Goal: Feedback & Contribution: Contribute content

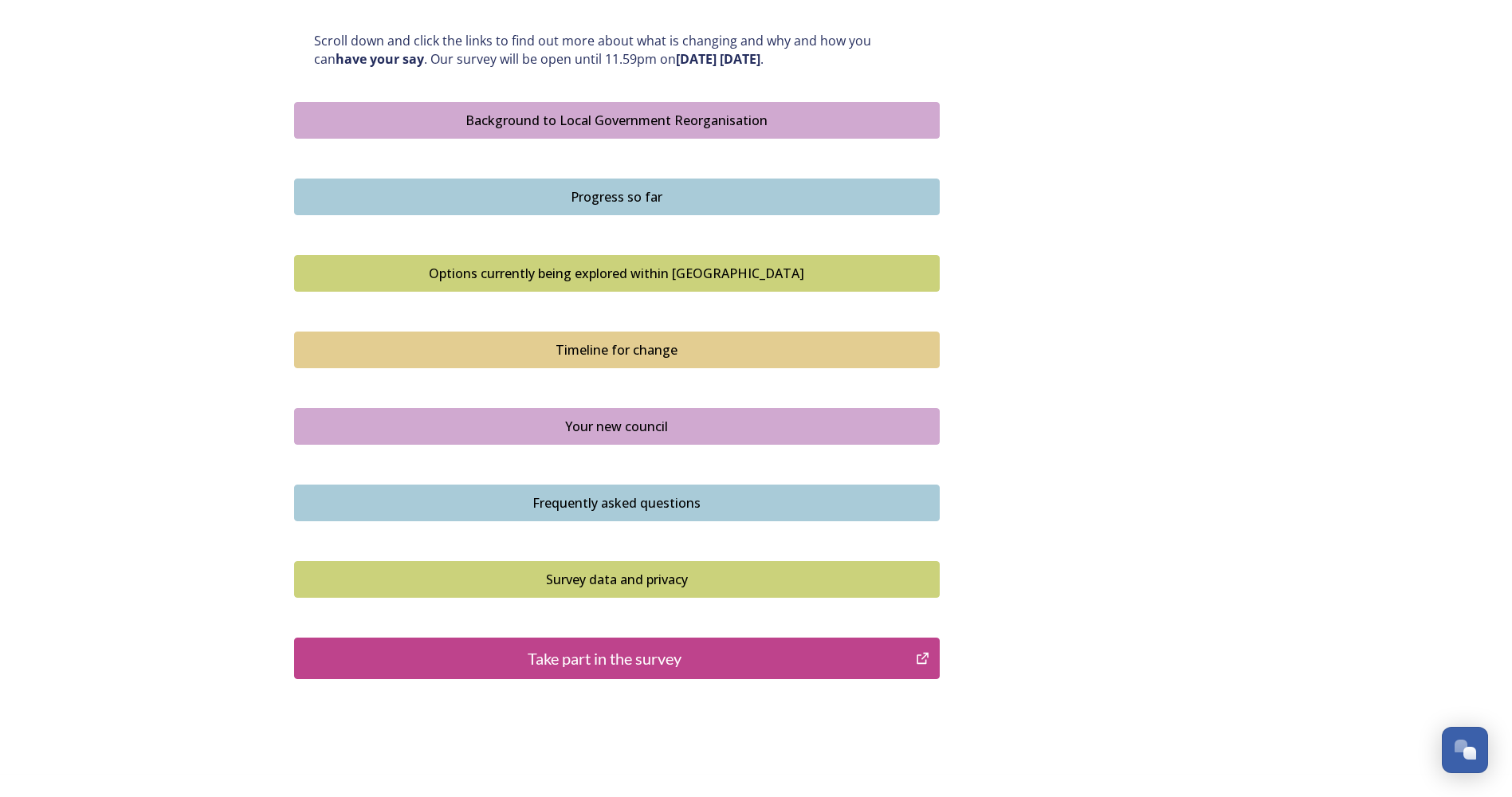
scroll to position [876, 0]
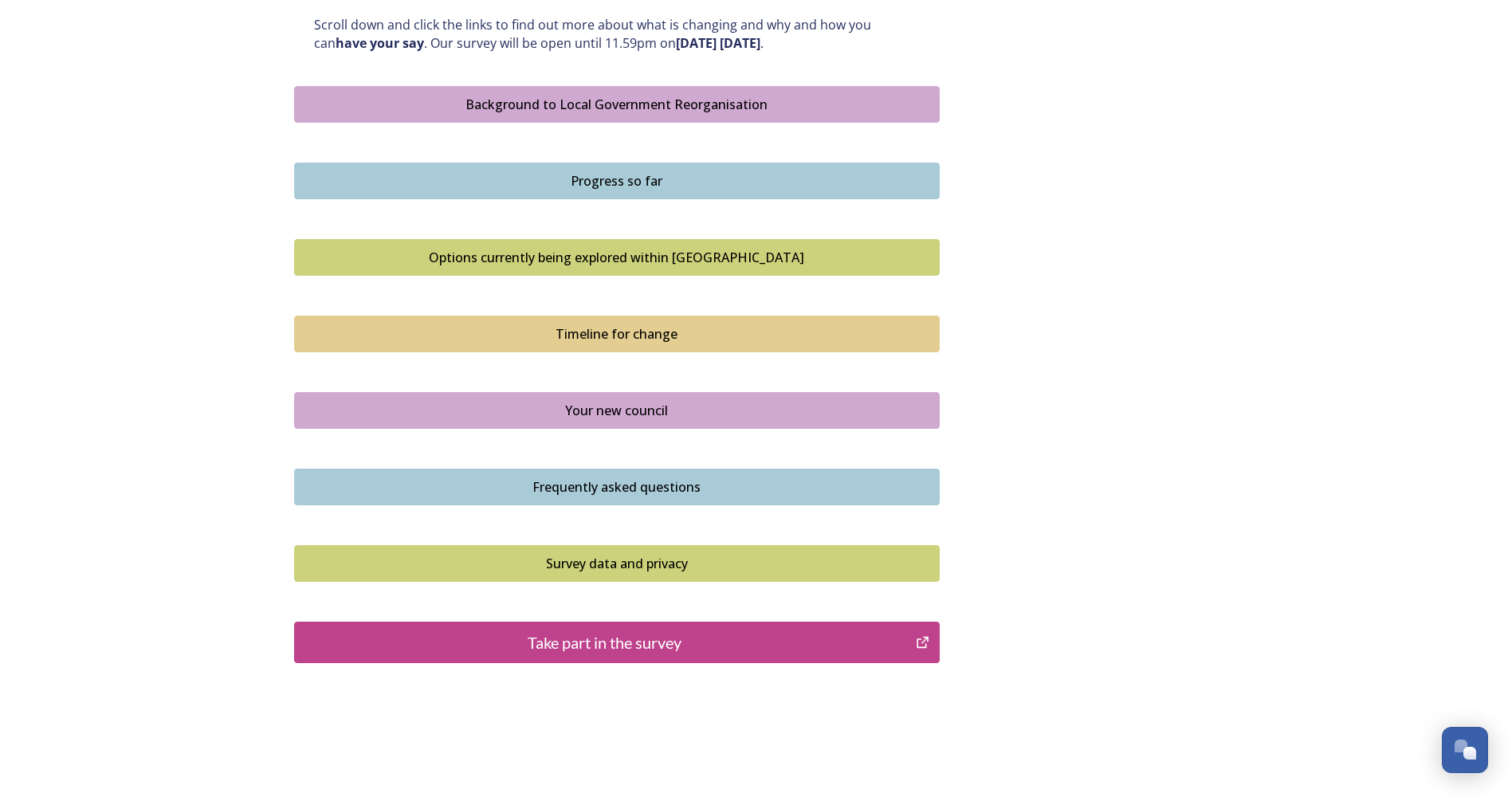
click at [692, 646] on div "Take part in the survey" at bounding box center [605, 642] width 605 height 24
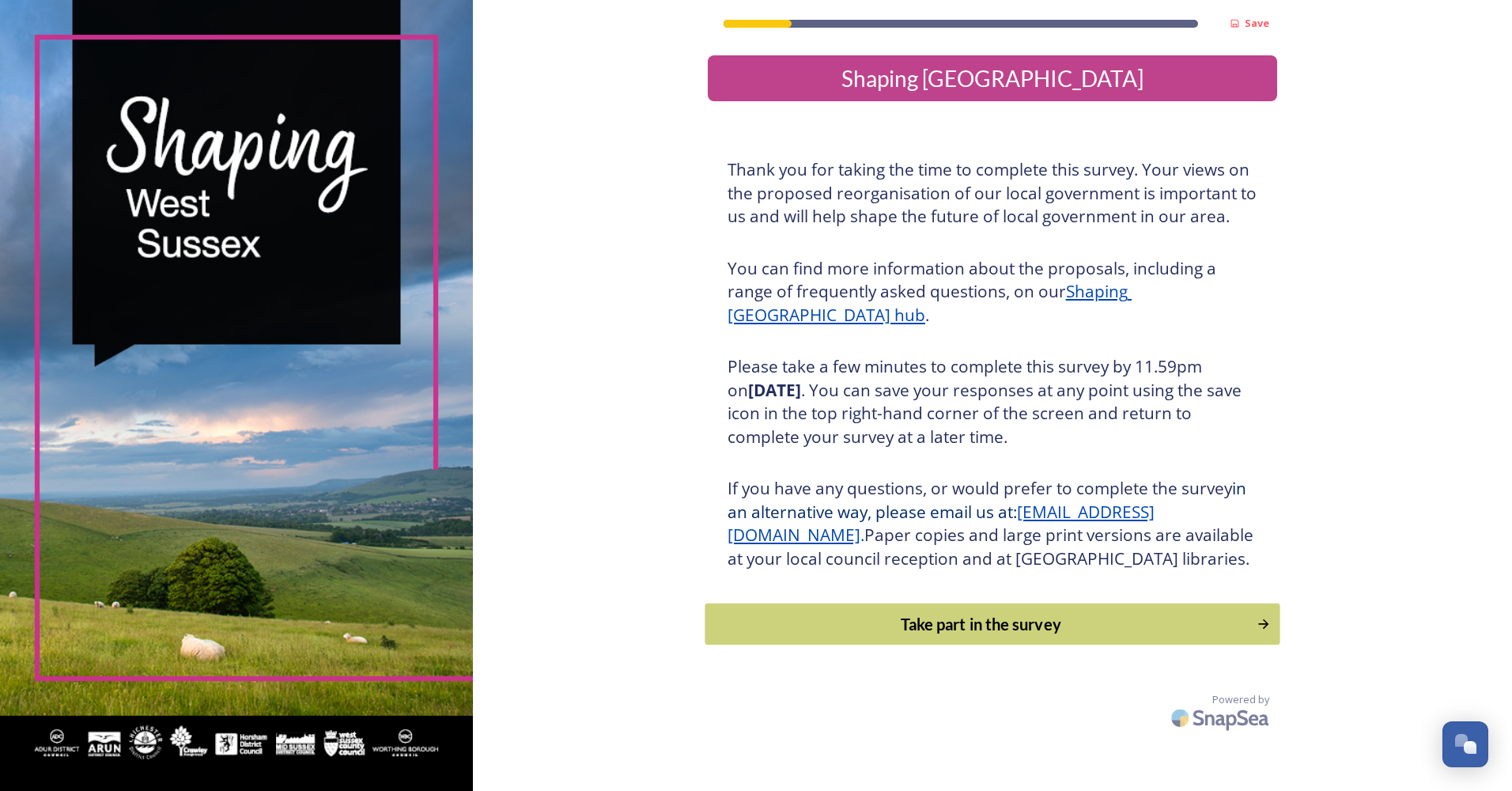
click at [922, 635] on div "Take part in the survey" at bounding box center [981, 623] width 535 height 24
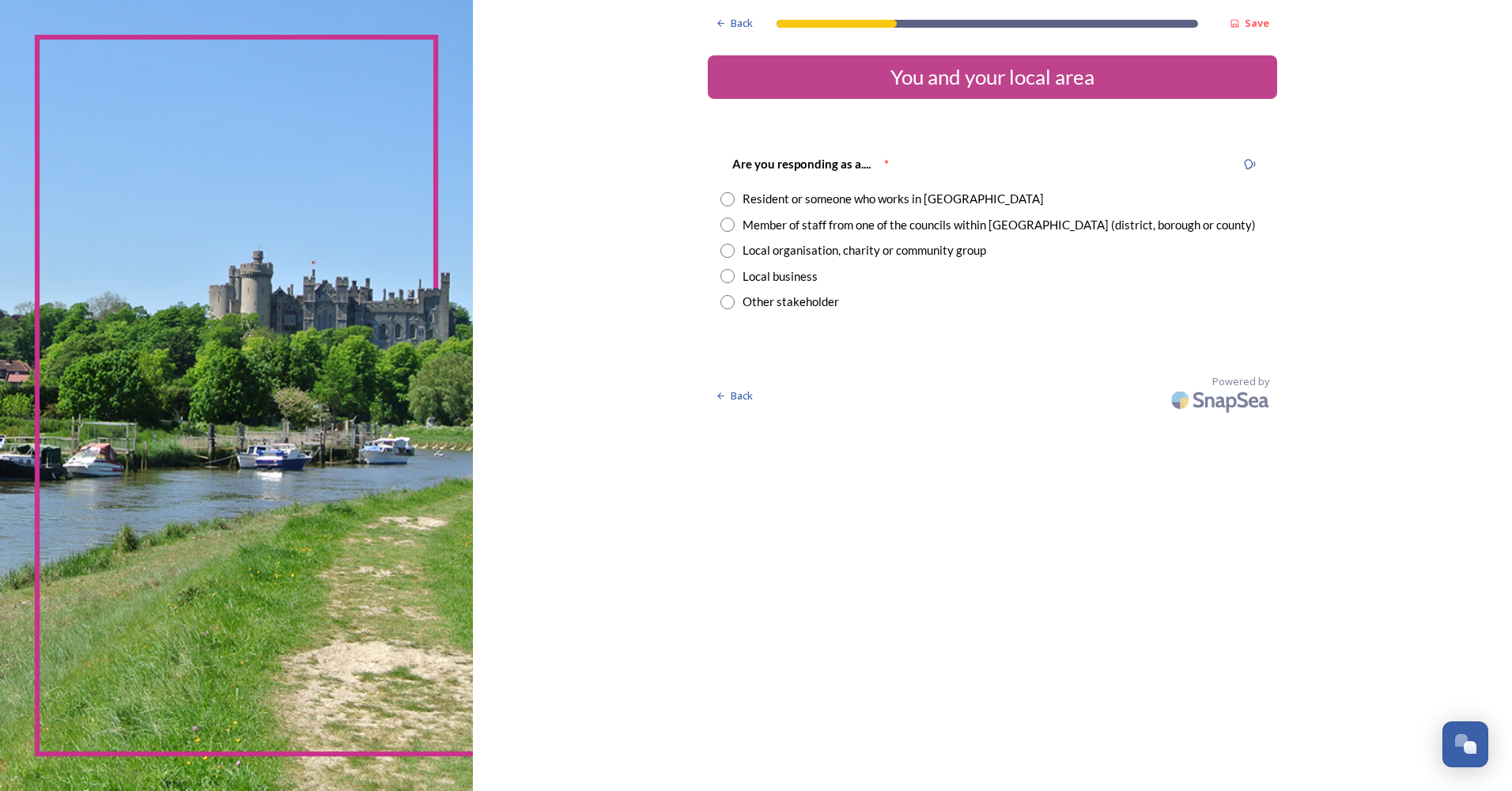
click at [725, 223] on input "radio" at bounding box center [727, 224] width 14 height 14
radio input "true"
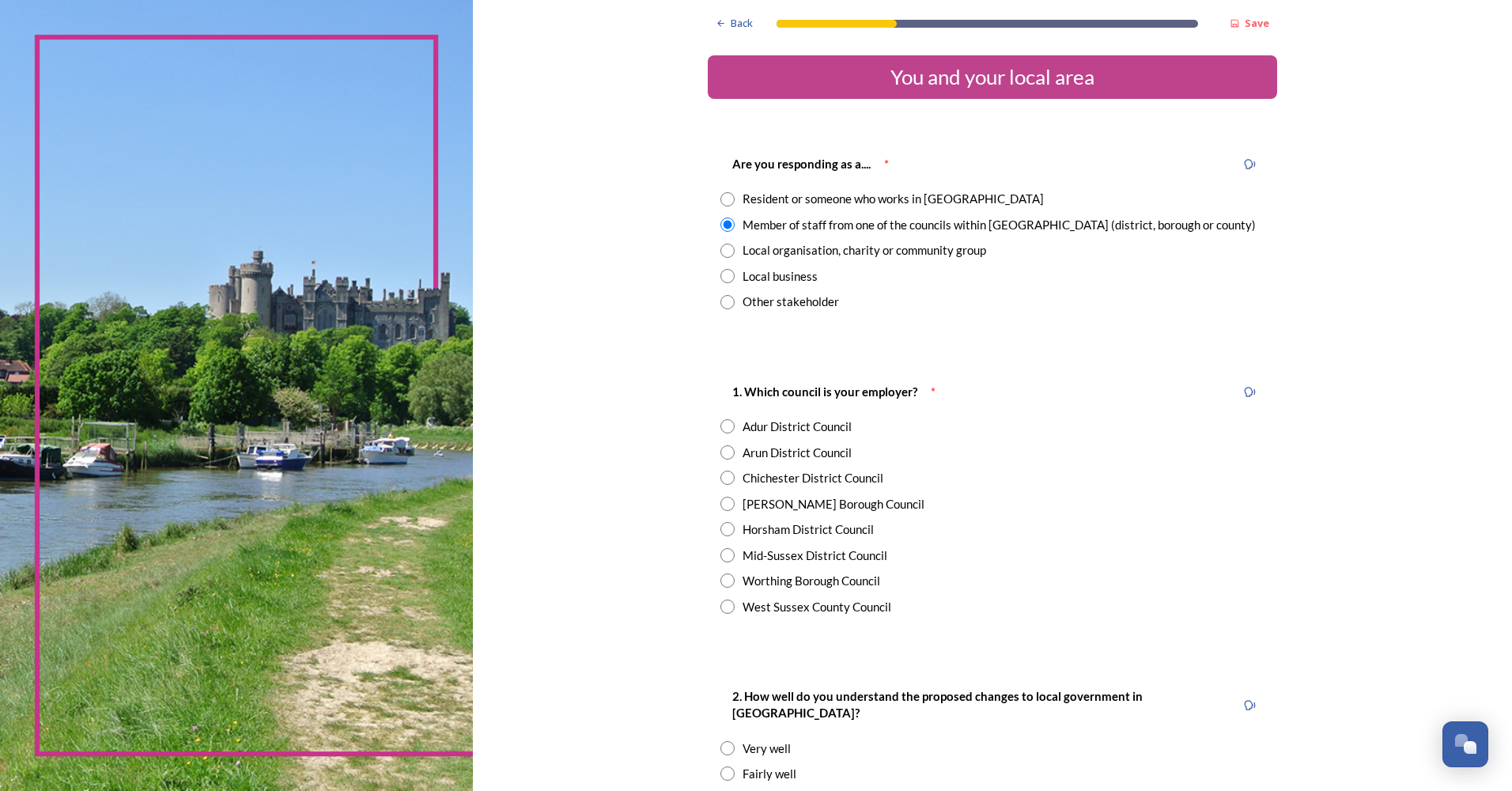
click at [721, 606] on input "radio" at bounding box center [727, 606] width 14 height 14
radio input "true"
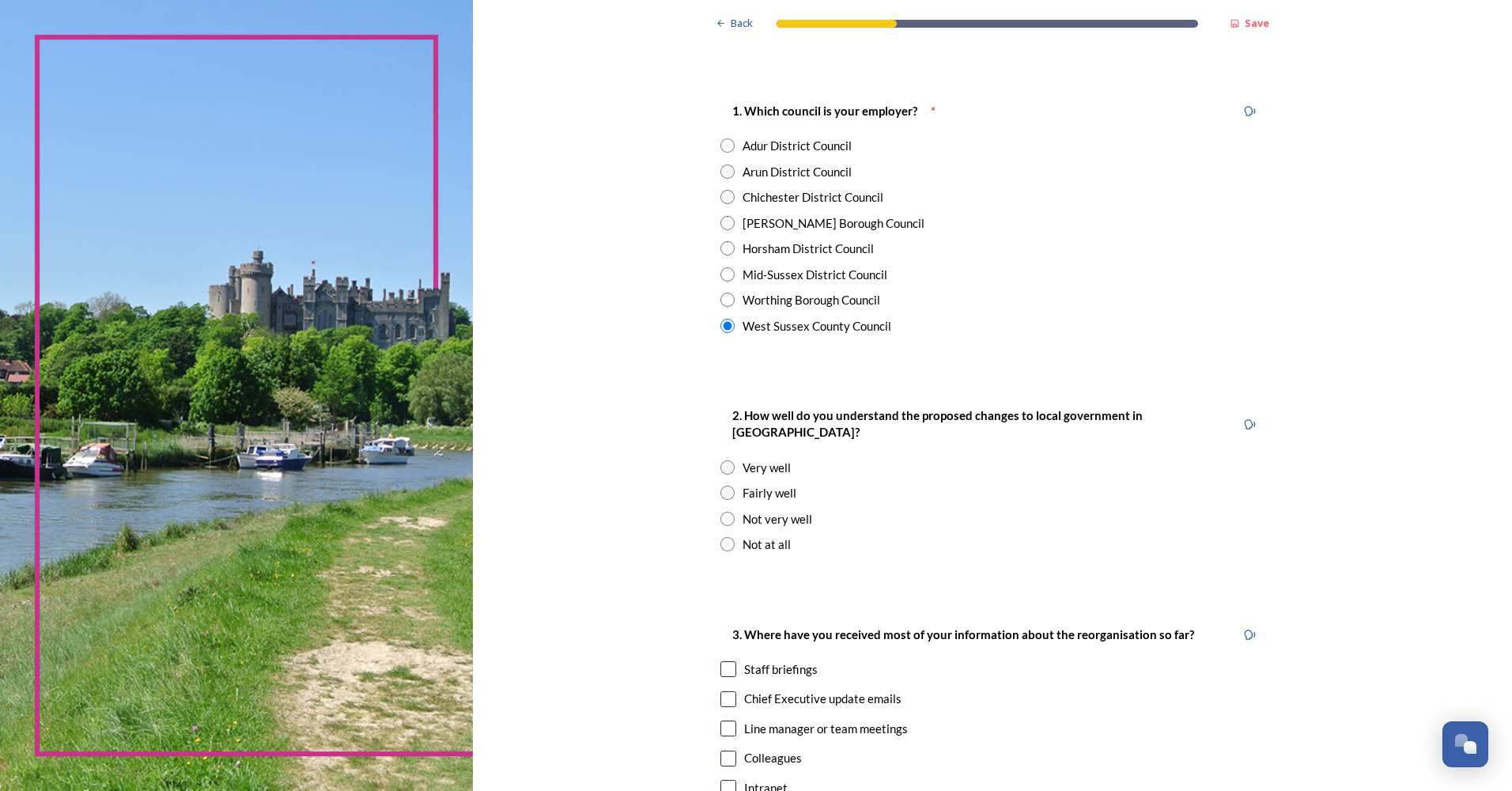
scroll to position [316, 0]
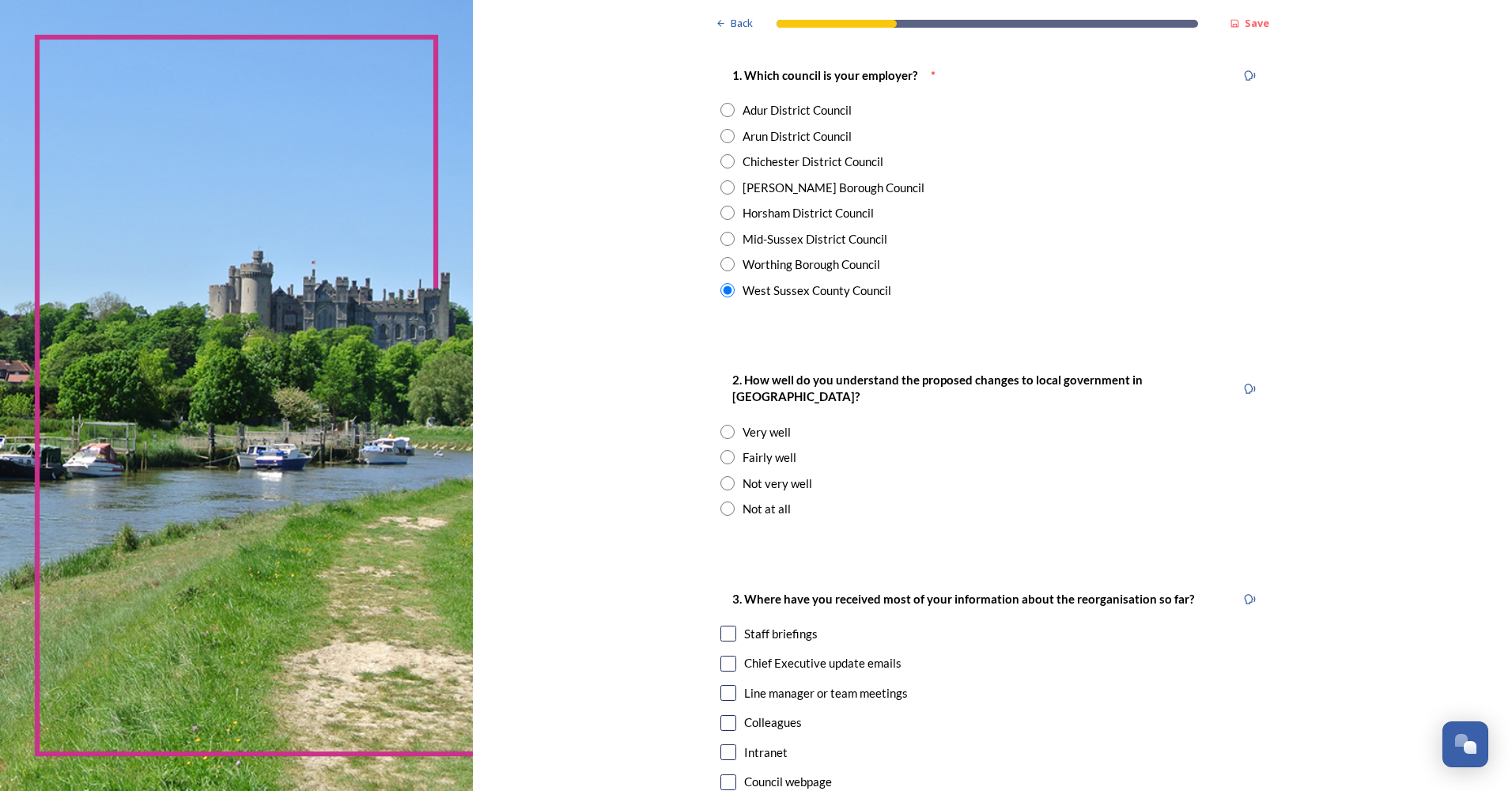
click at [720, 425] on input "radio" at bounding box center [727, 431] width 14 height 14
radio input "true"
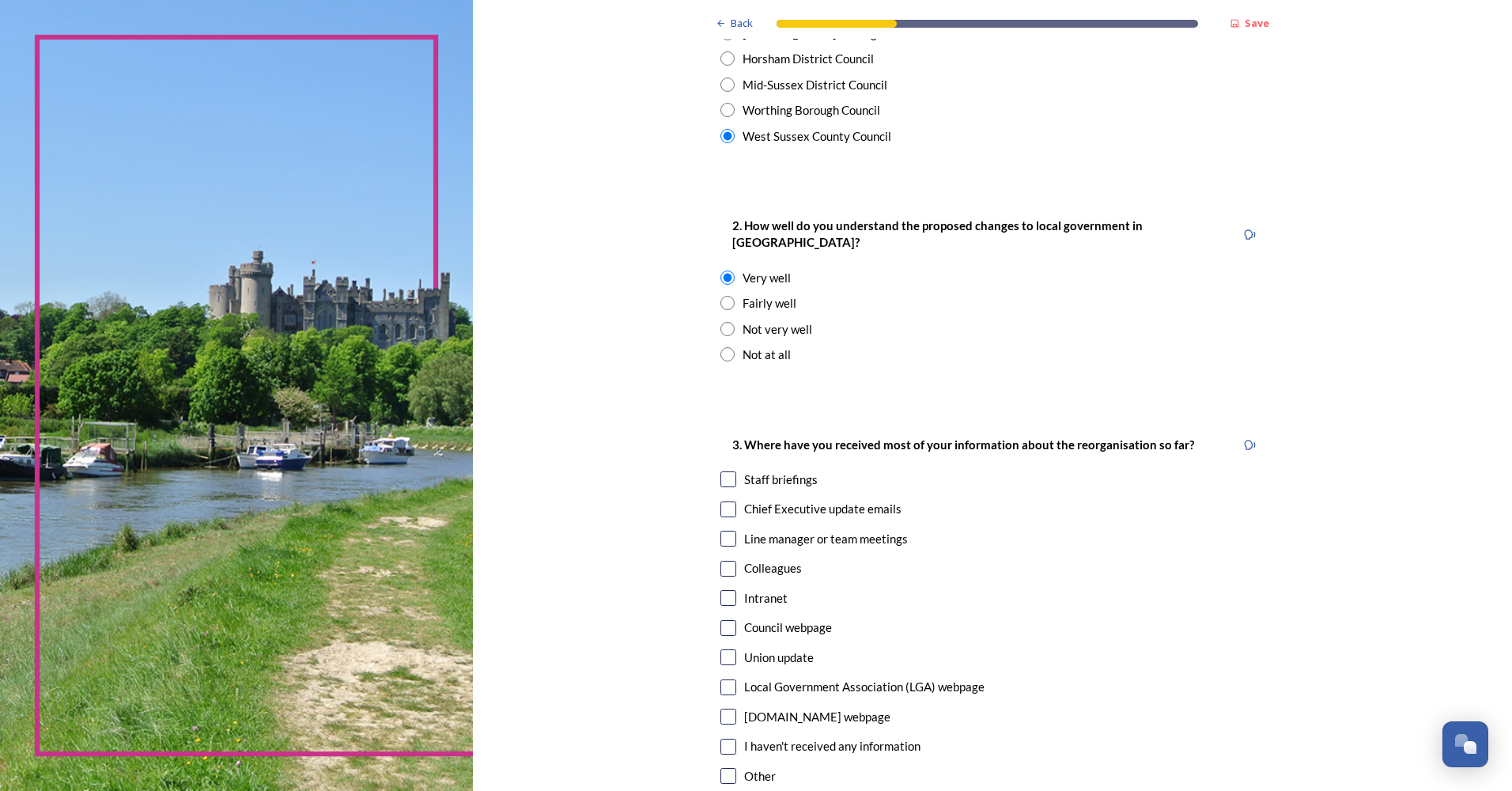
scroll to position [553, 0]
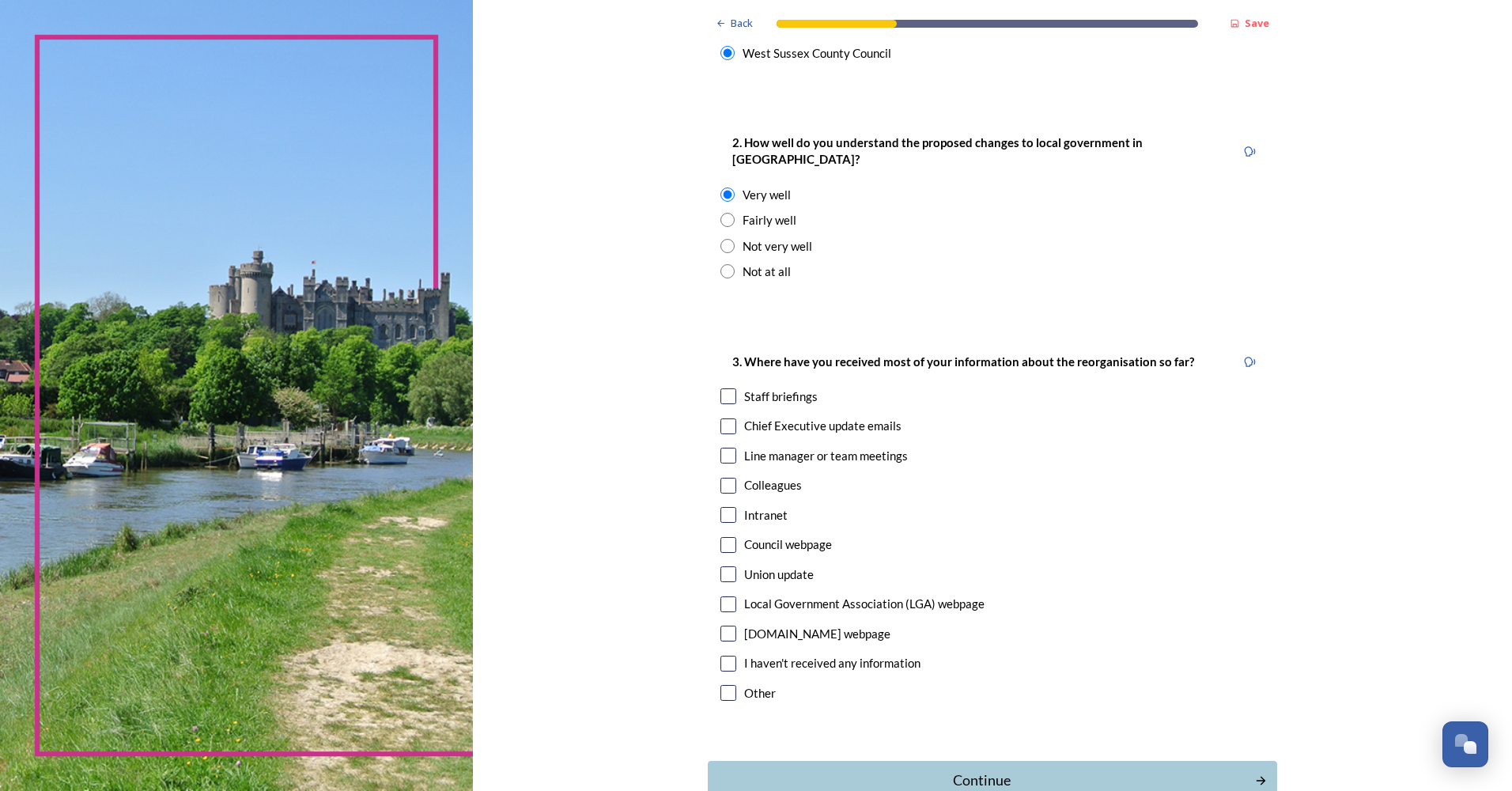
click at [725, 388] on input "checkbox" at bounding box center [728, 396] width 16 height 16
checkbox input "true"
click at [721, 418] on input "checkbox" at bounding box center [728, 426] width 16 height 16
checkbox input "true"
click at [720, 448] on input "checkbox" at bounding box center [728, 455] width 16 height 16
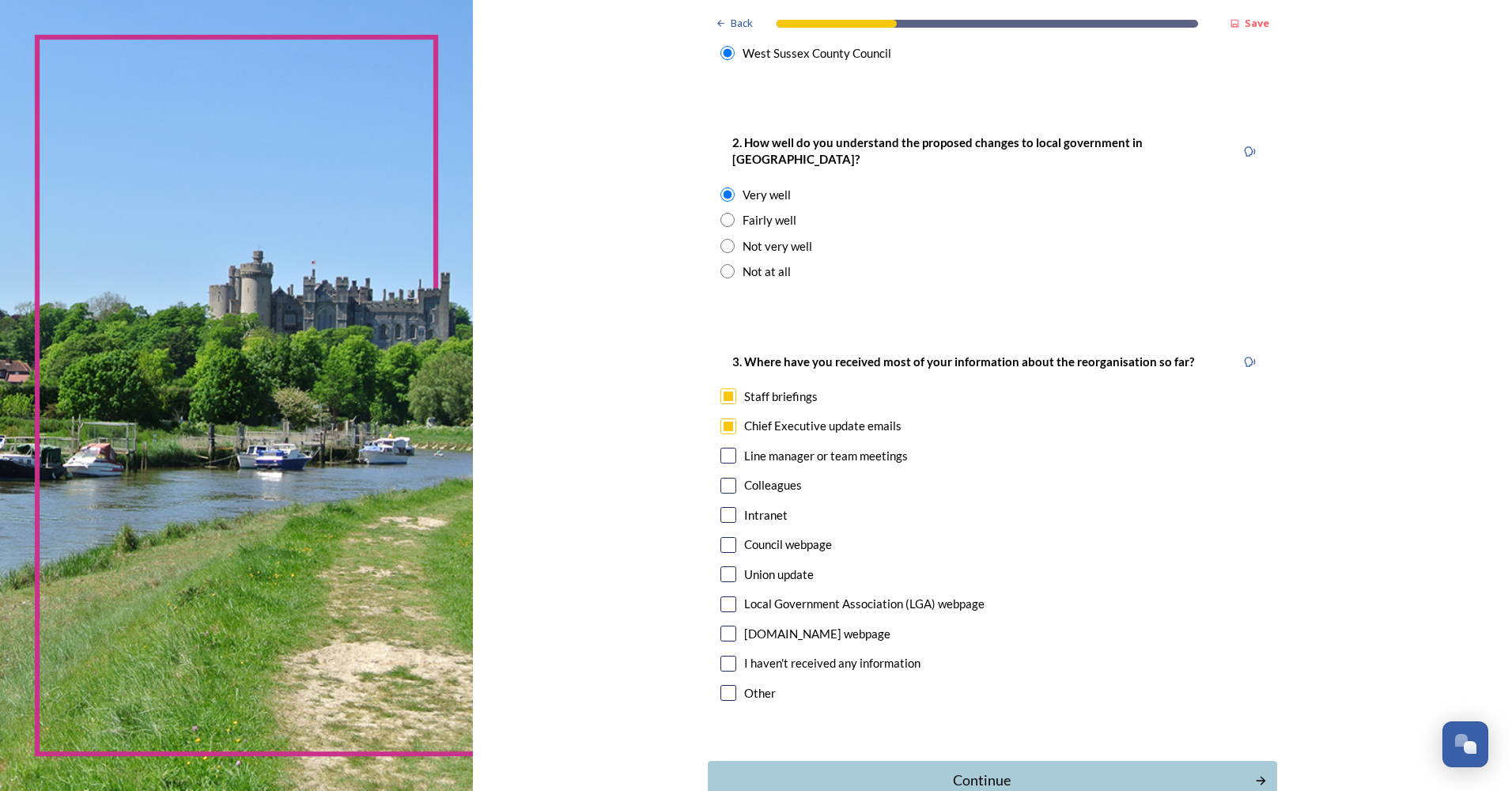
checkbox input "true"
click at [725, 537] on input "checkbox" at bounding box center [728, 545] width 16 height 16
checkbox input "true"
click at [1021, 769] on div "Continue" at bounding box center [981, 779] width 536 height 21
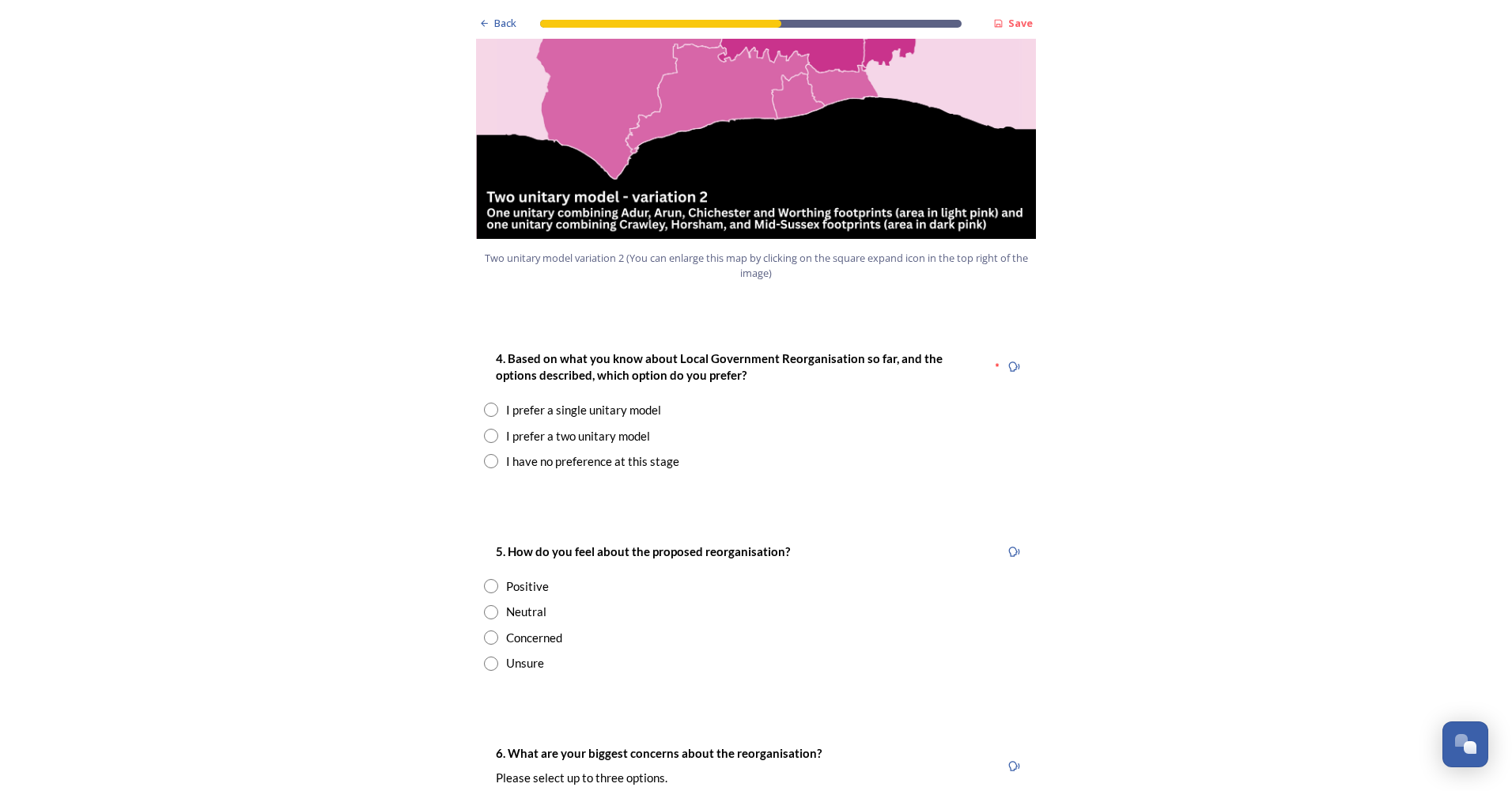
scroll to position [1898, 0]
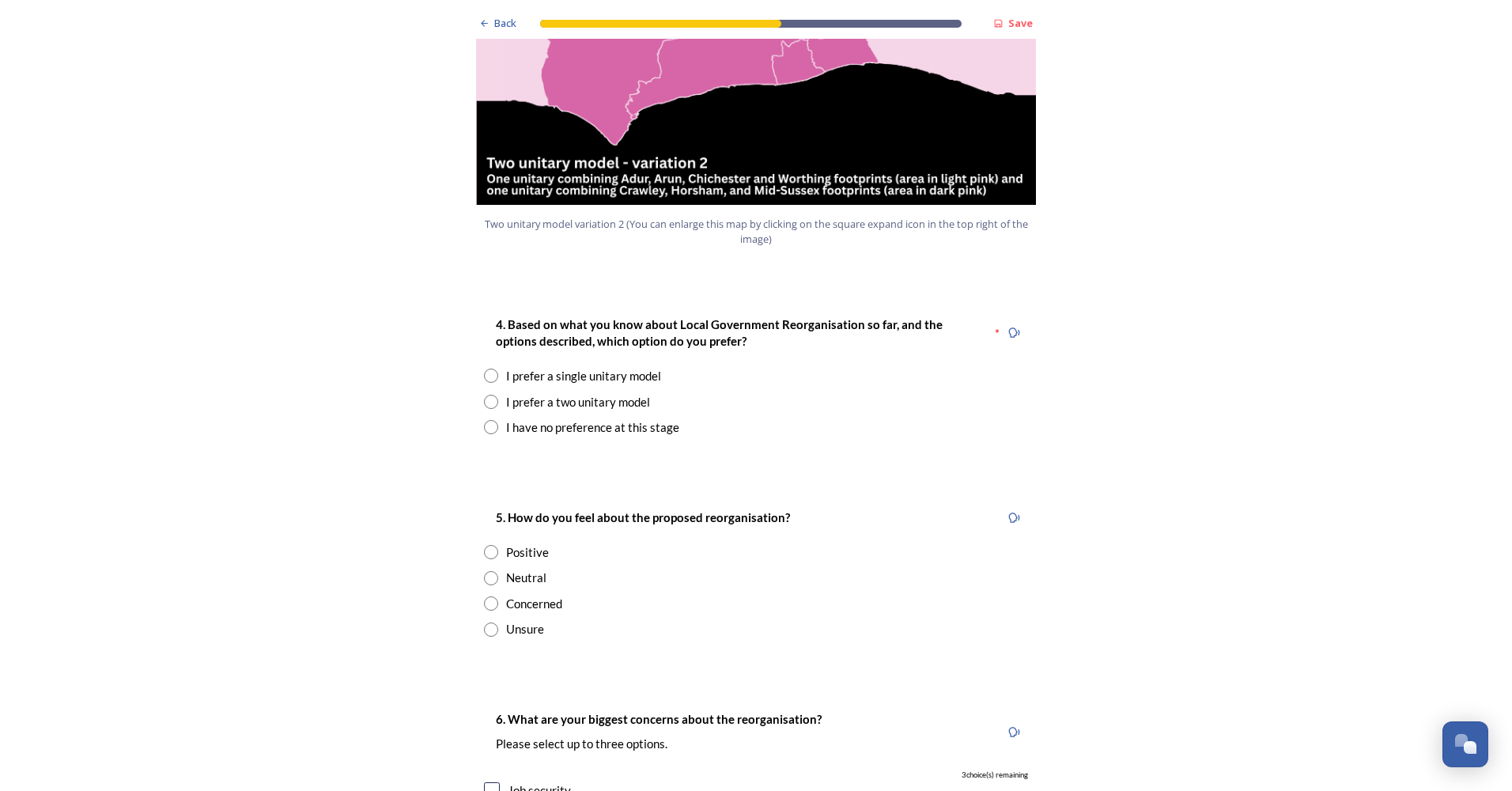
click at [487, 369] on input "radio" at bounding box center [491, 376] width 14 height 14
radio input "true"
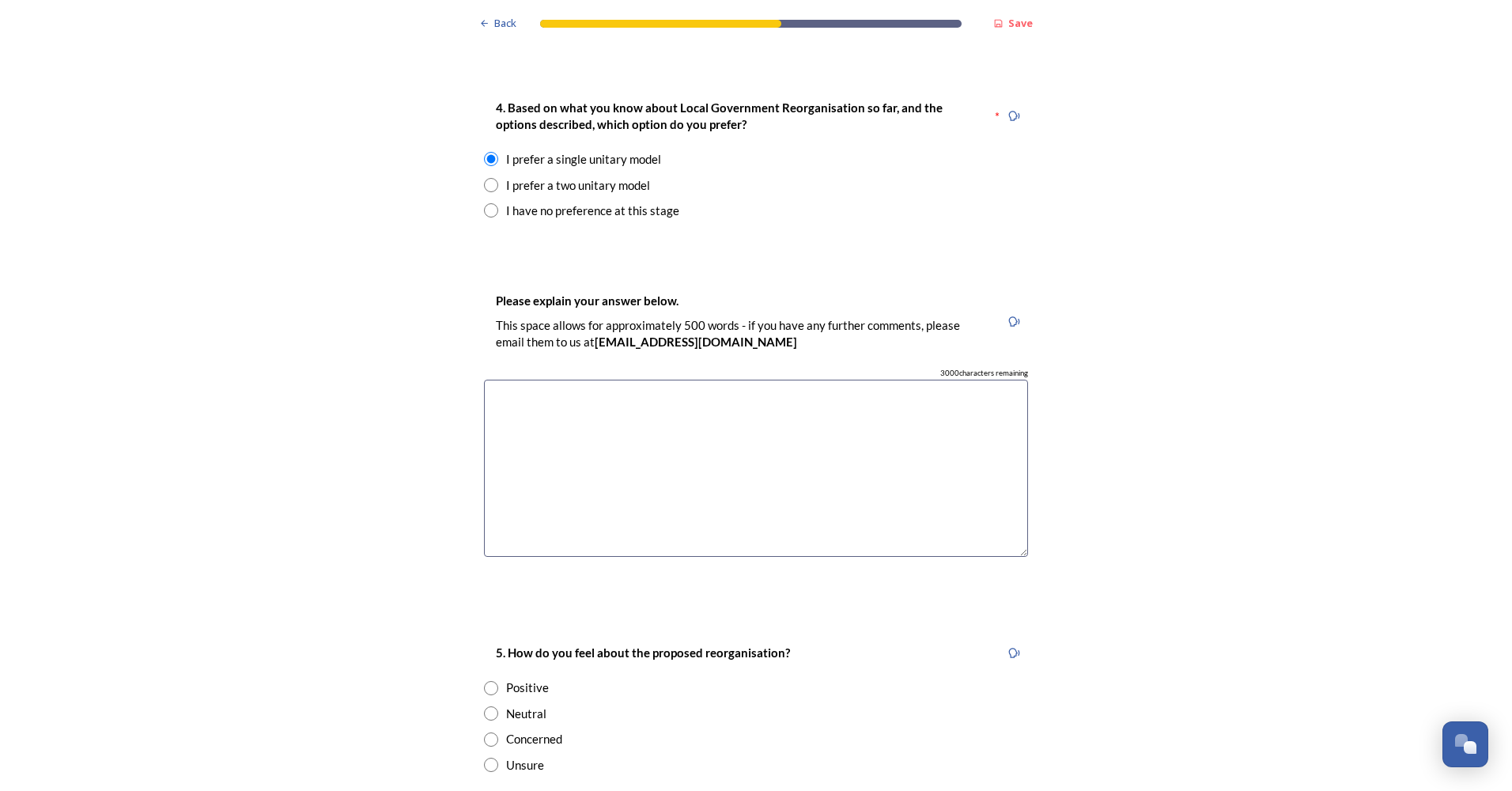
scroll to position [2135, 0]
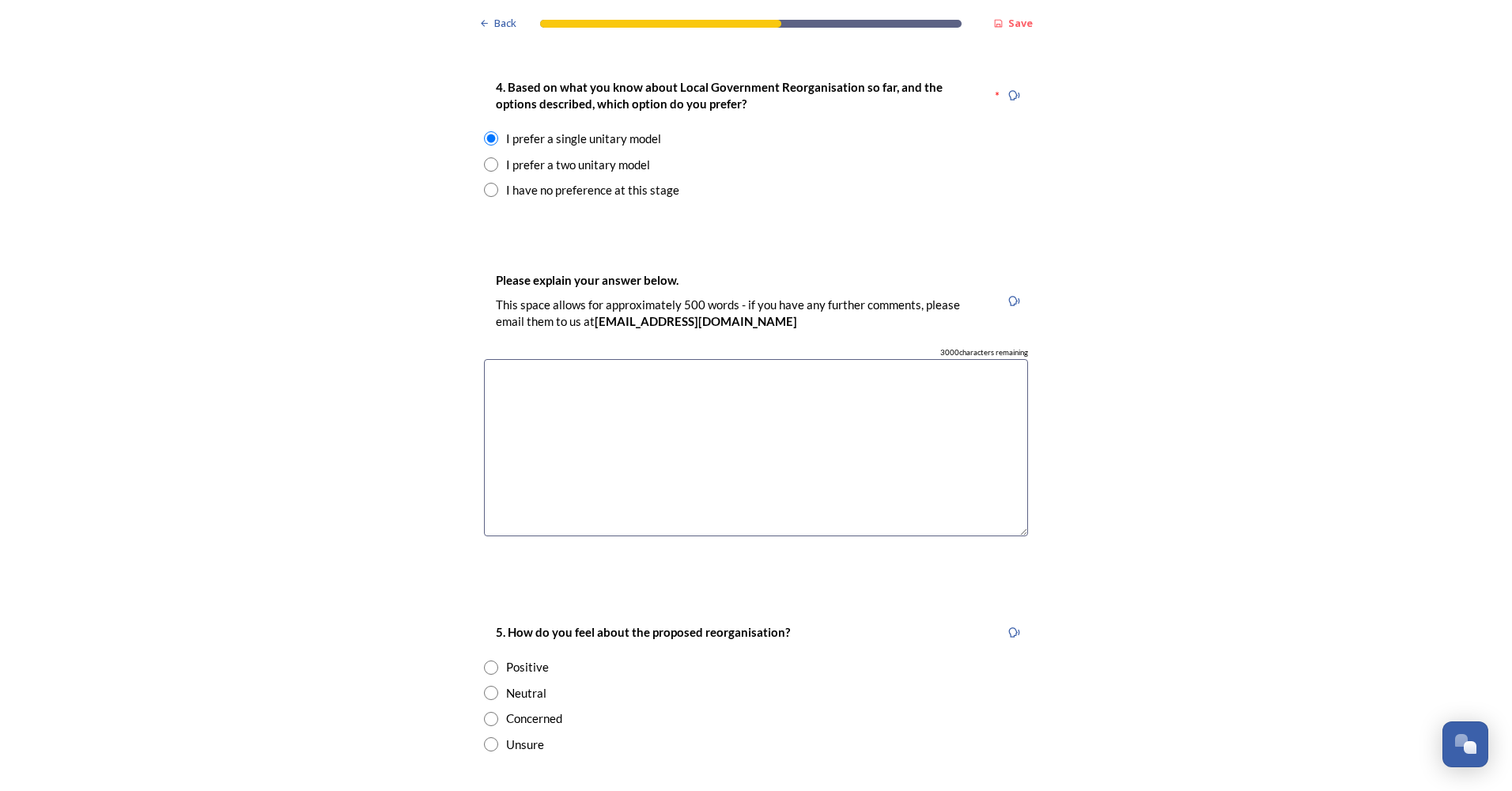
click at [539, 416] on textarea at bounding box center [756, 448] width 544 height 178
type textarea "S"
click at [691, 359] on textarea "Creating two councils where one will do will simply increase costs, duplication…" at bounding box center [756, 448] width 544 height 178
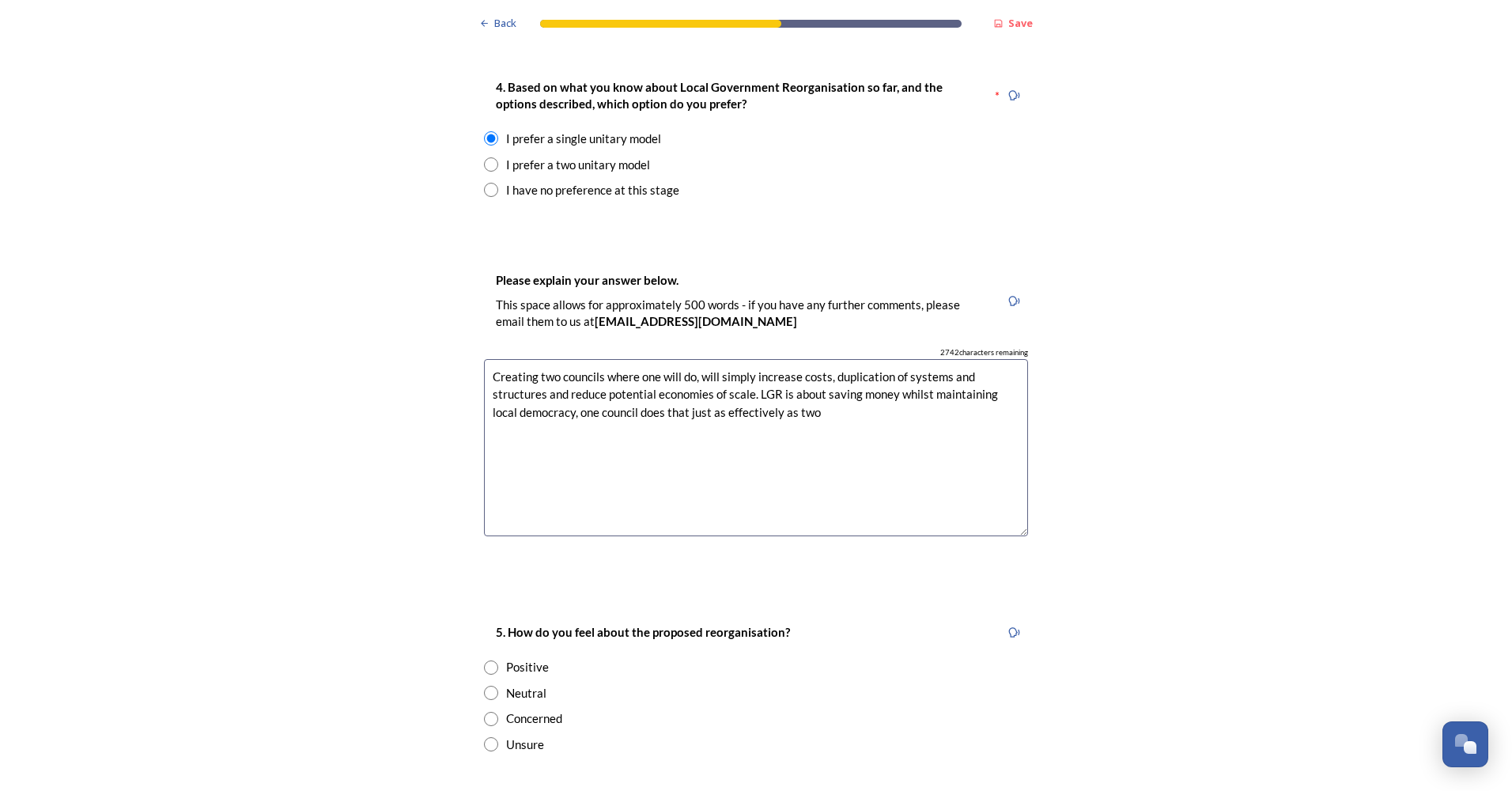
click at [822, 365] on textarea "Creating two councils where one will do, will simply increase costs, duplicatio…" at bounding box center [756, 448] width 544 height 178
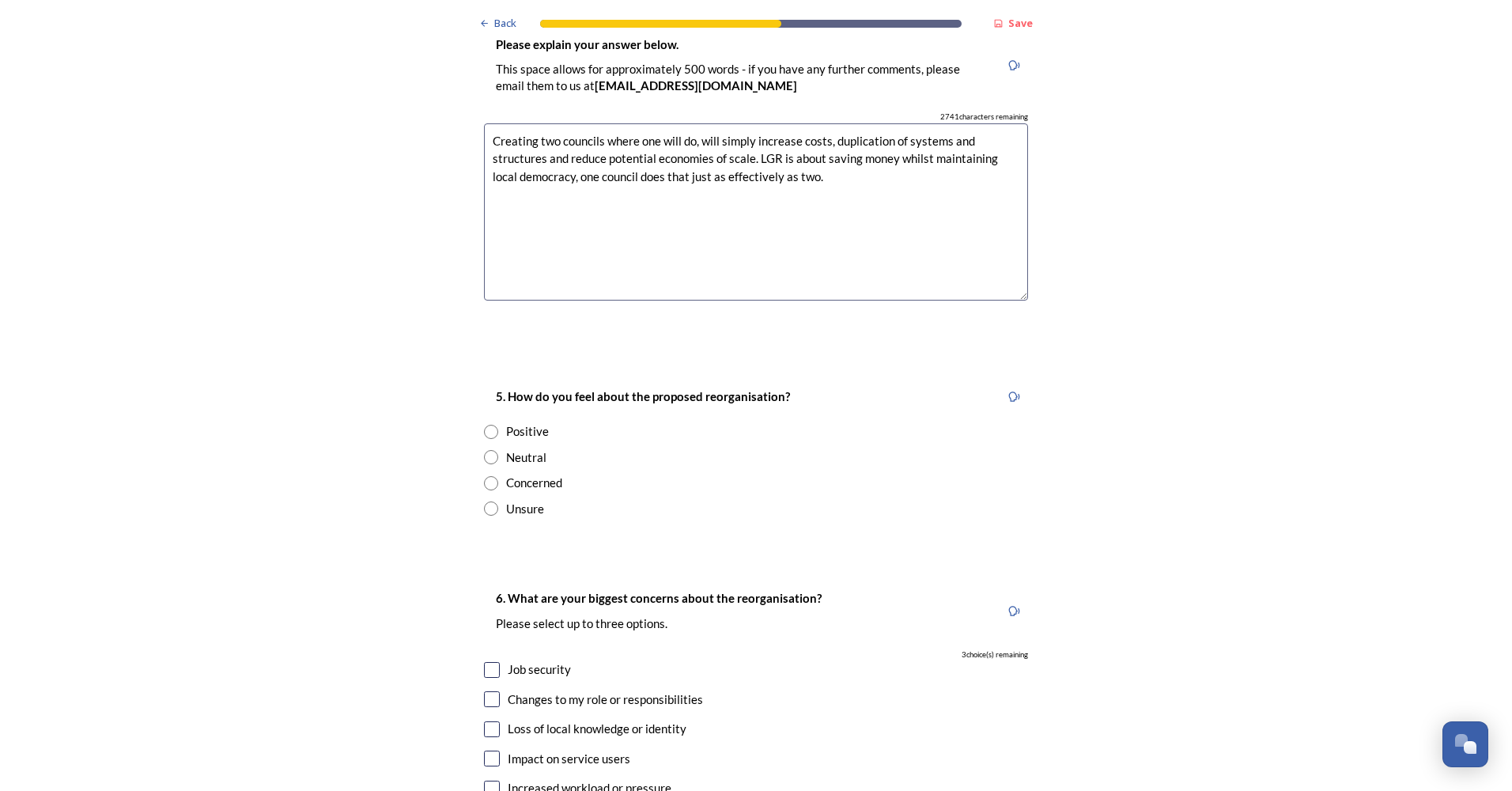
scroll to position [2372, 0]
type textarea "Creating two councils where one will do, will simply increase costs, duplicatio…"
click at [484, 423] on input "radio" at bounding box center [491, 430] width 14 height 14
radio input "true"
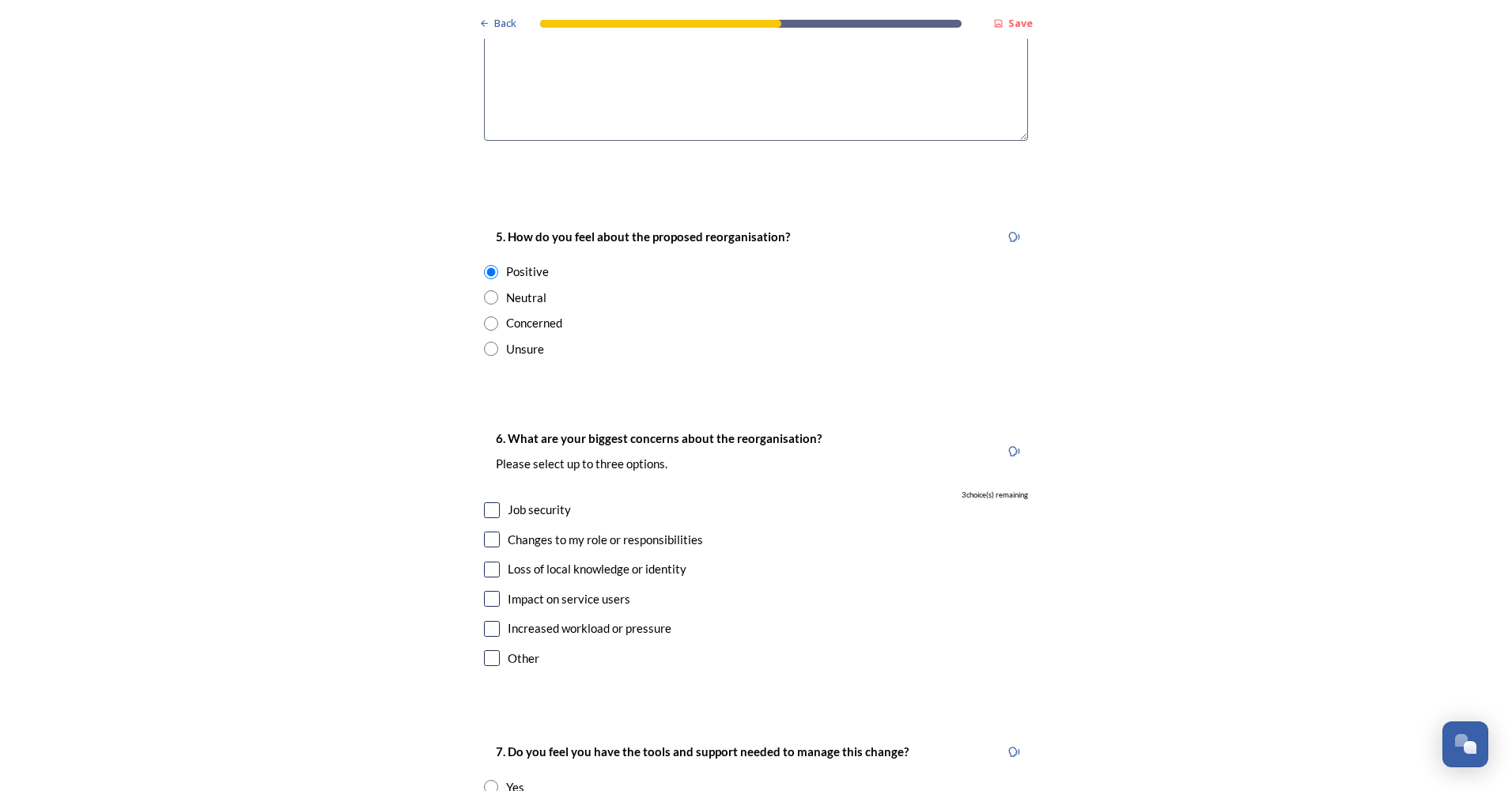
click at [484, 591] on input "checkbox" at bounding box center [492, 598] width 16 height 16
checkbox input "true"
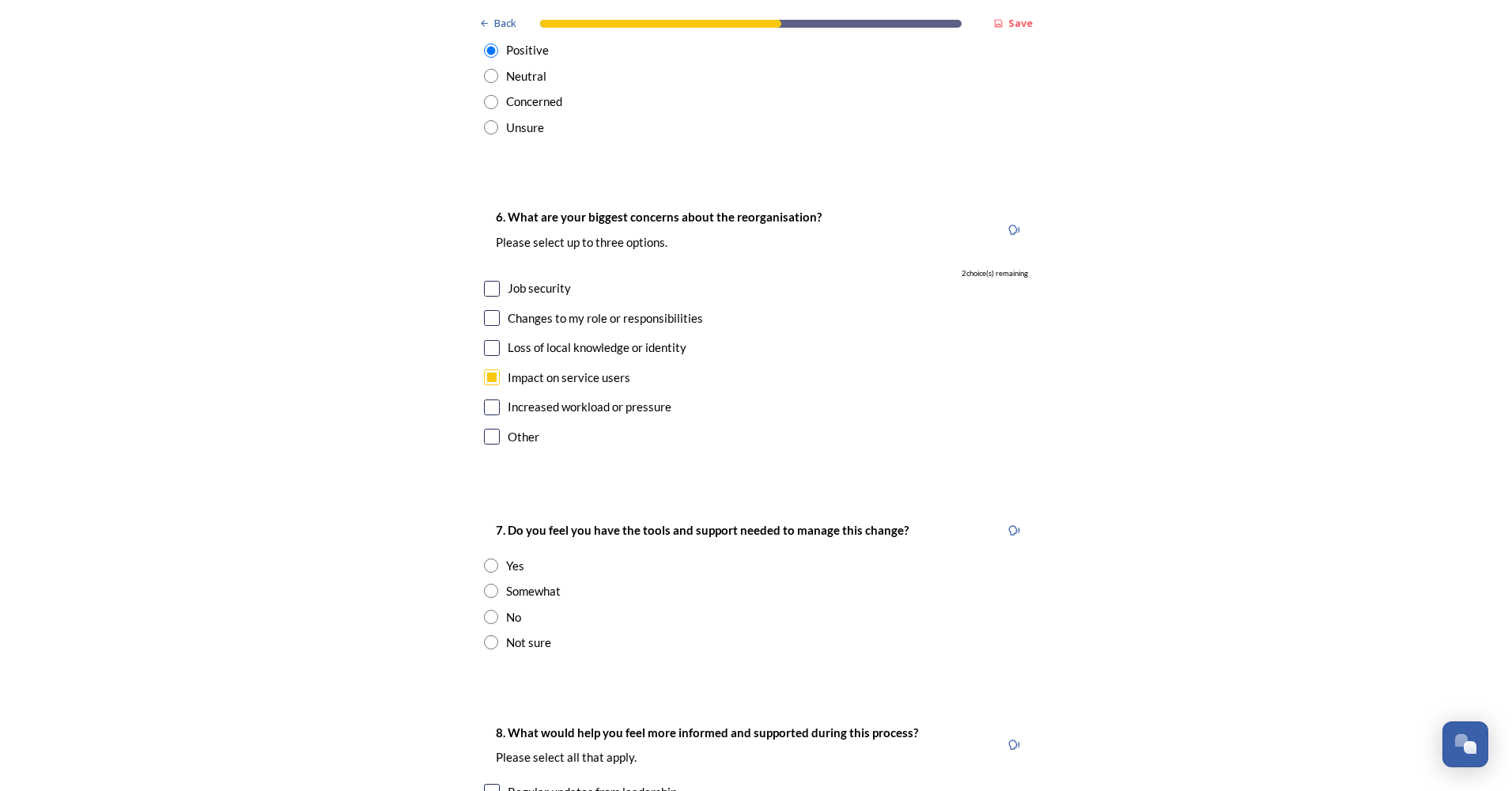
scroll to position [2767, 0]
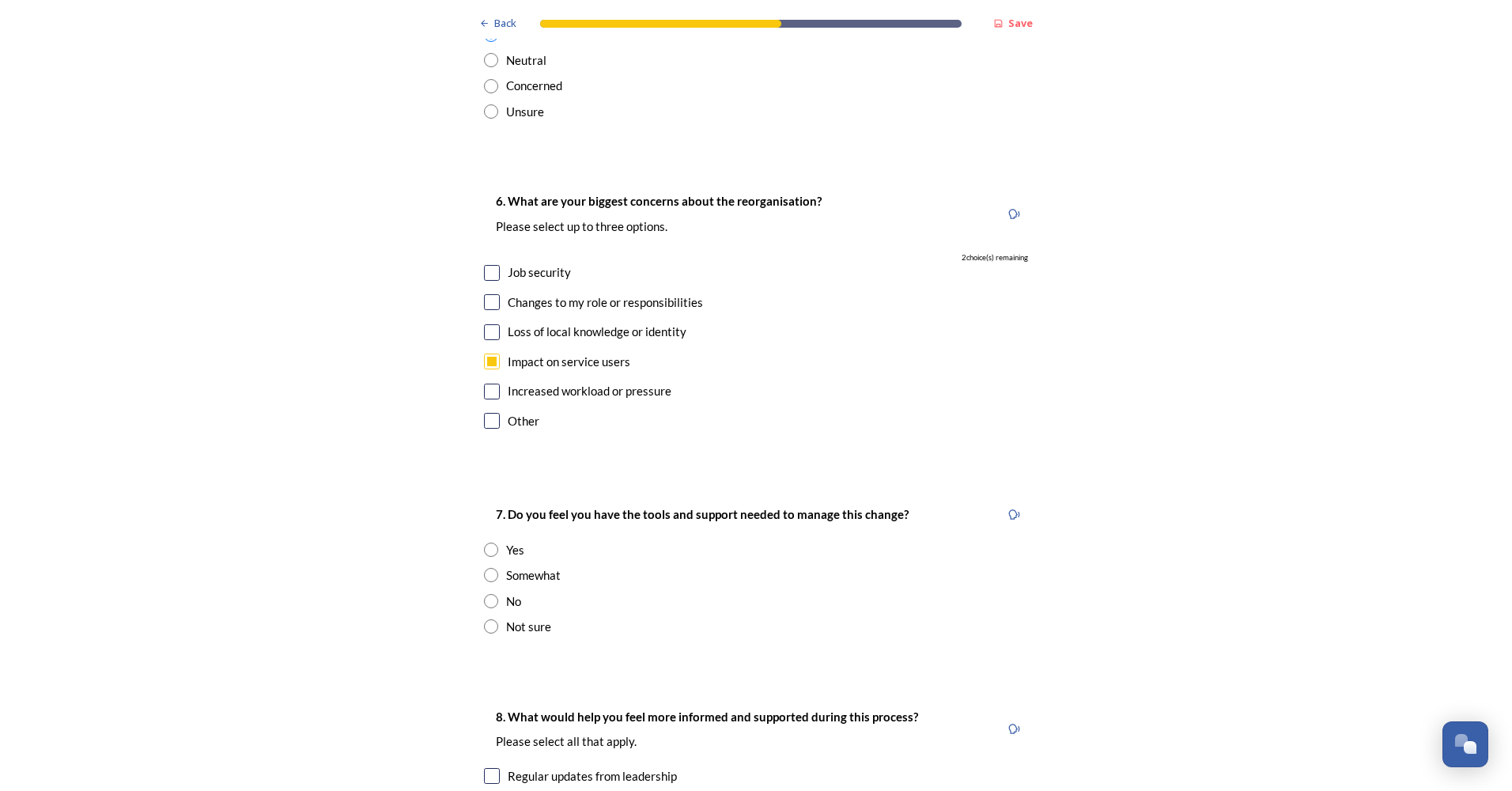
click at [486, 413] on input "checkbox" at bounding box center [492, 420] width 16 height 16
checkbox input "true"
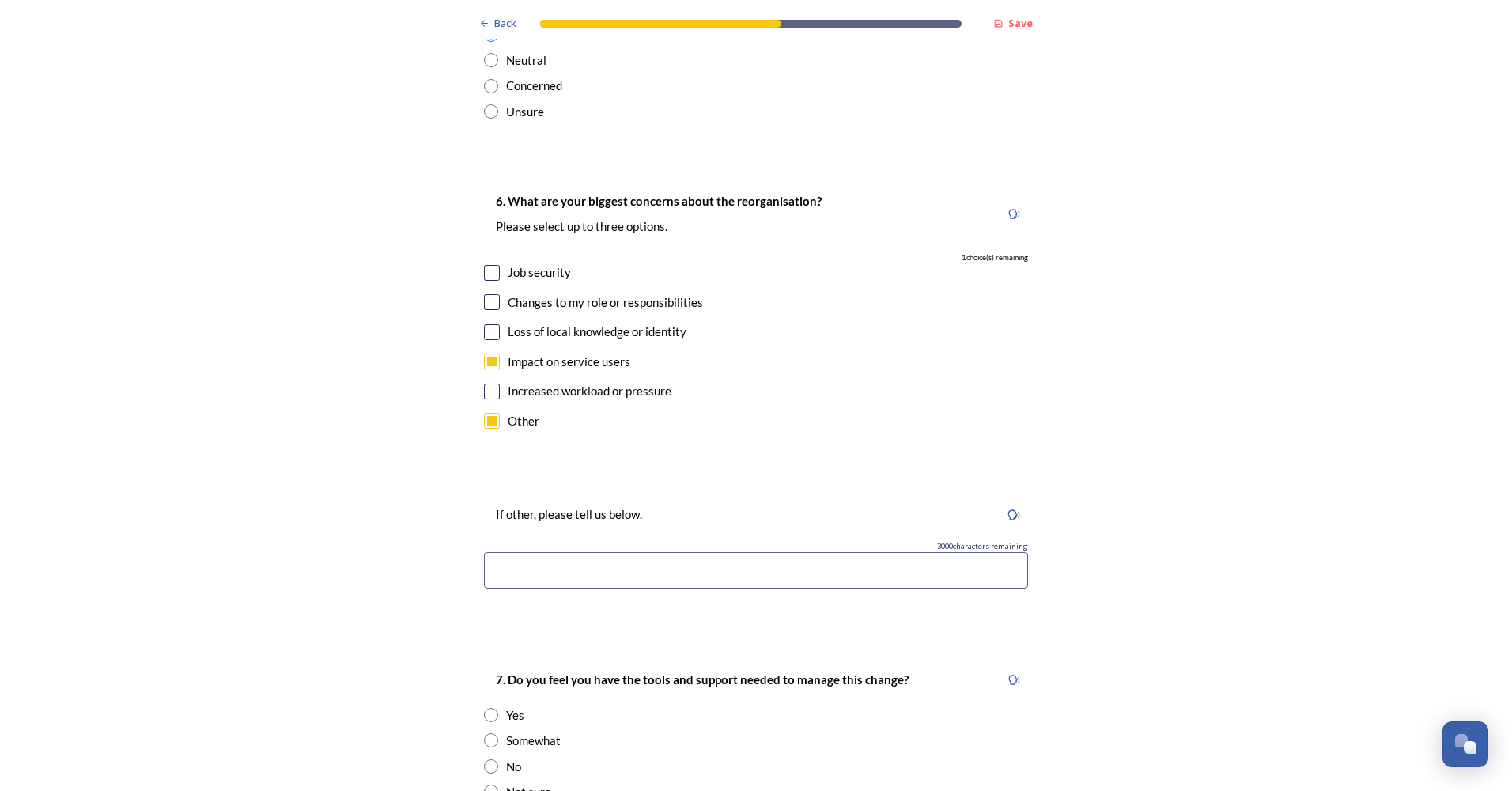
click at [563, 552] on input at bounding box center [756, 569] width 544 height 36
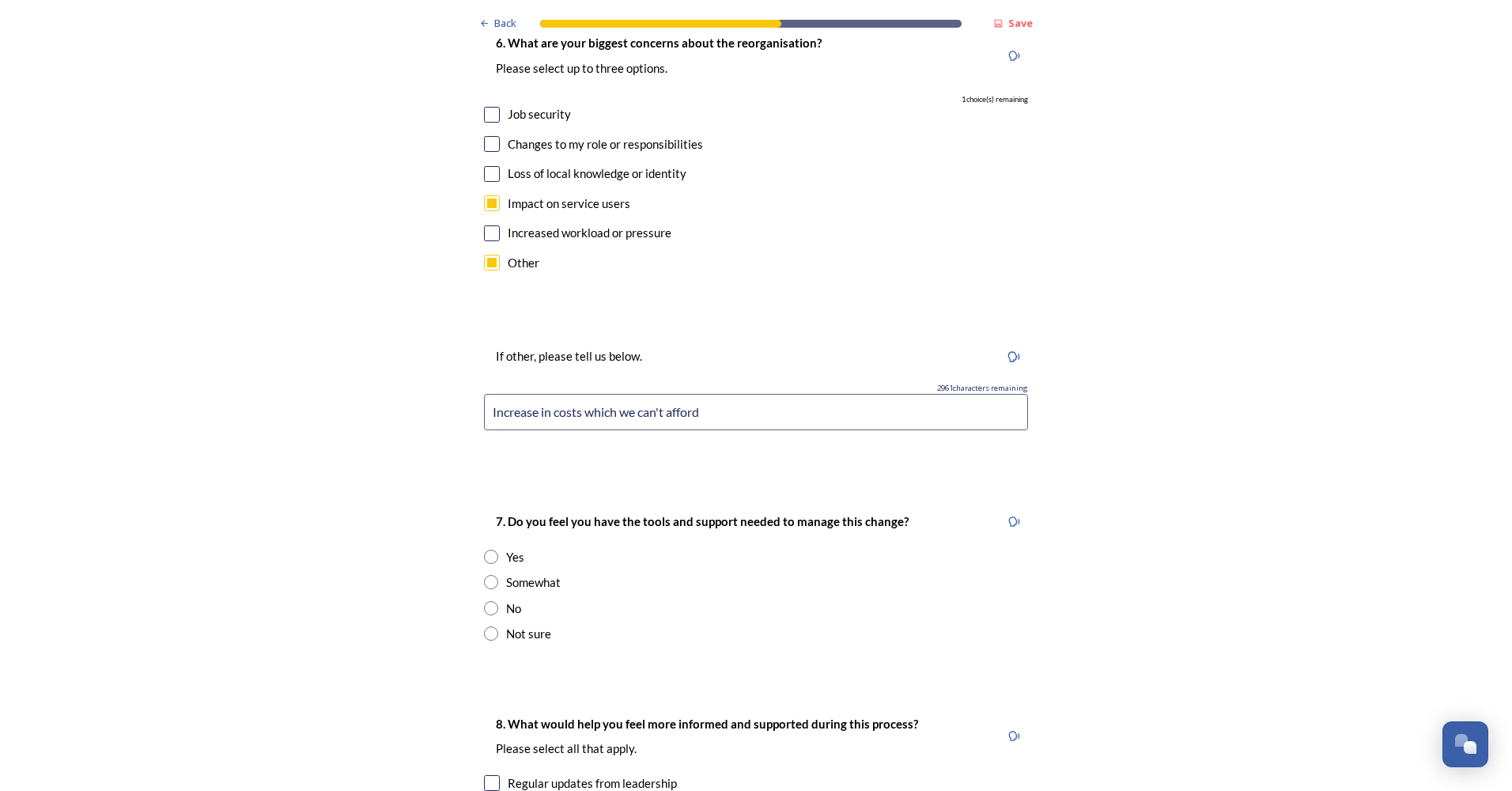
scroll to position [3084, 0]
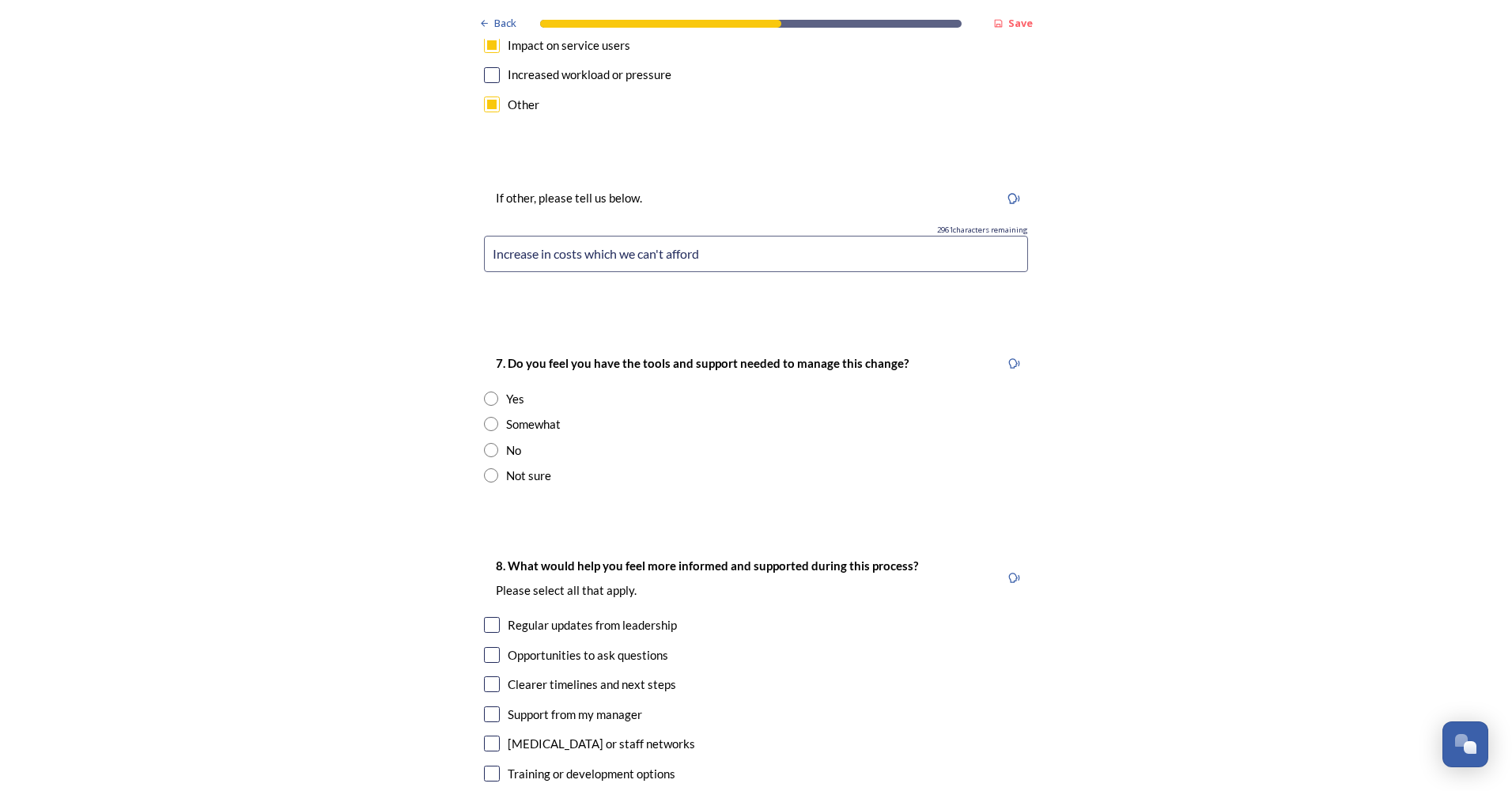
type input "Increase in costs which we can't afford"
click at [486, 468] on input "radio" at bounding box center [491, 475] width 14 height 14
radio input "true"
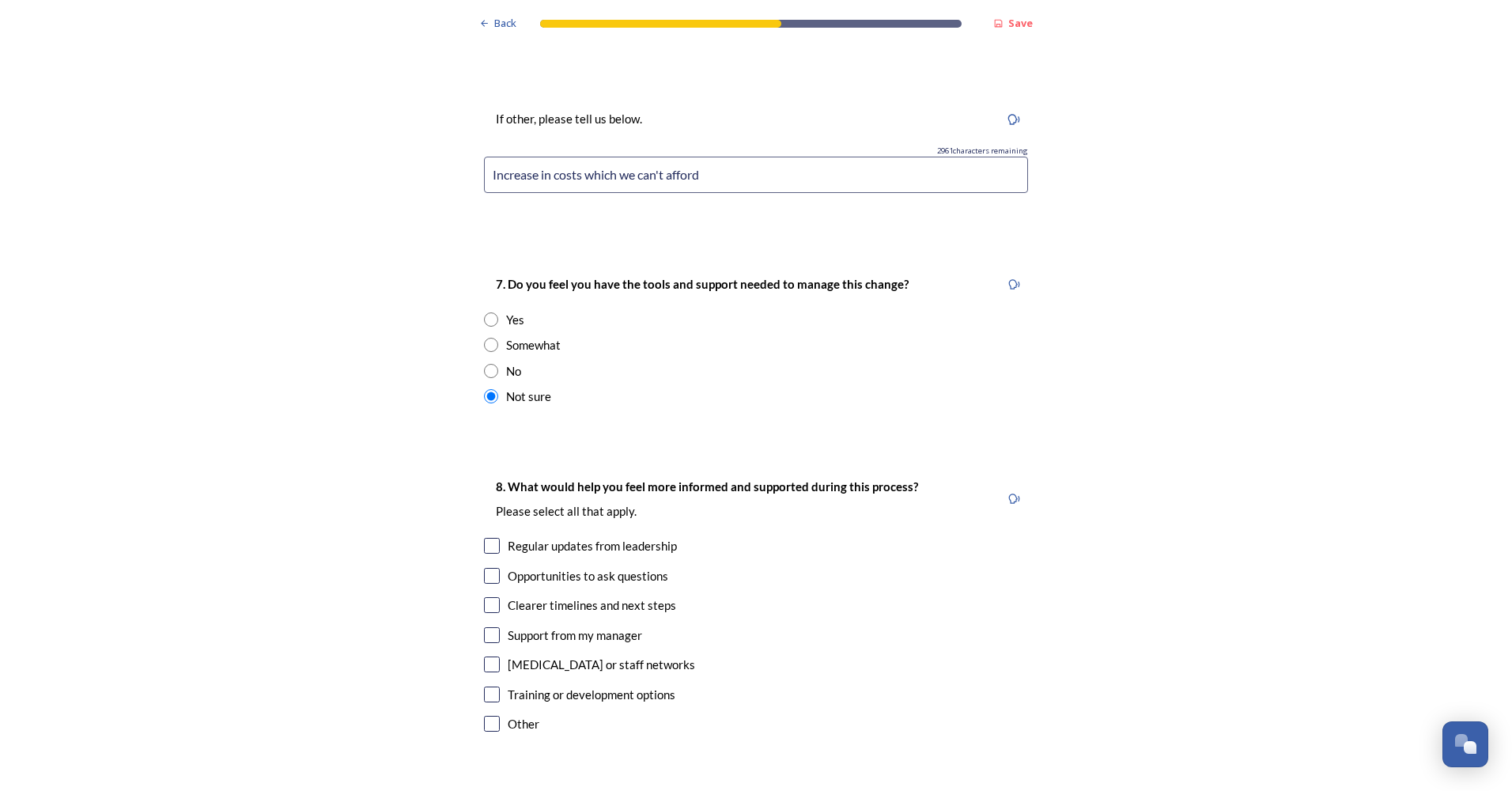
scroll to position [3321, 0]
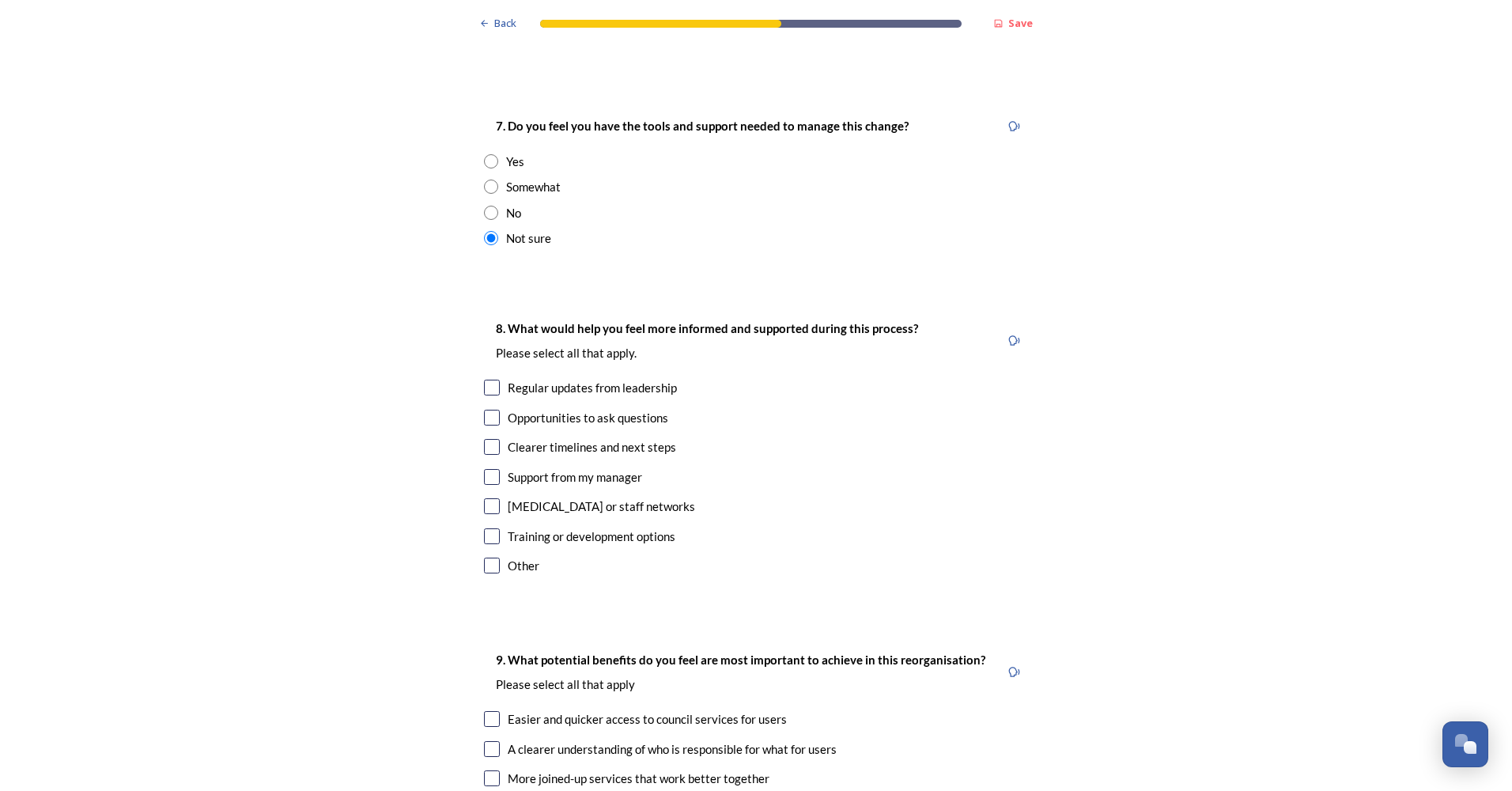
click at [489, 380] on input "checkbox" at bounding box center [492, 387] width 16 height 16
checkbox input "true"
click at [484, 409] on input "checkbox" at bounding box center [492, 417] width 16 height 16
checkbox input "true"
click at [487, 439] on input "checkbox" at bounding box center [492, 447] width 16 height 16
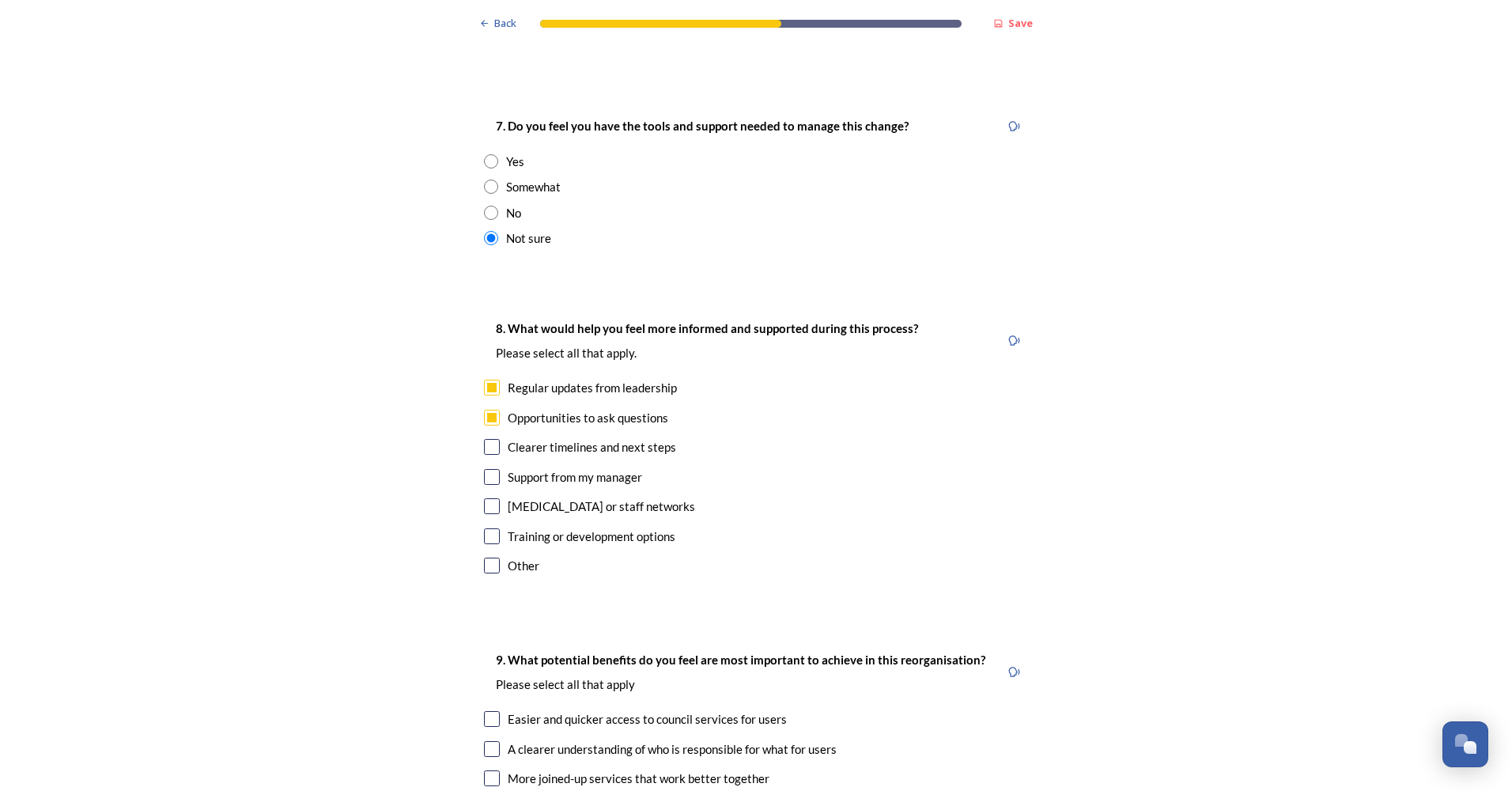
checkbox input "true"
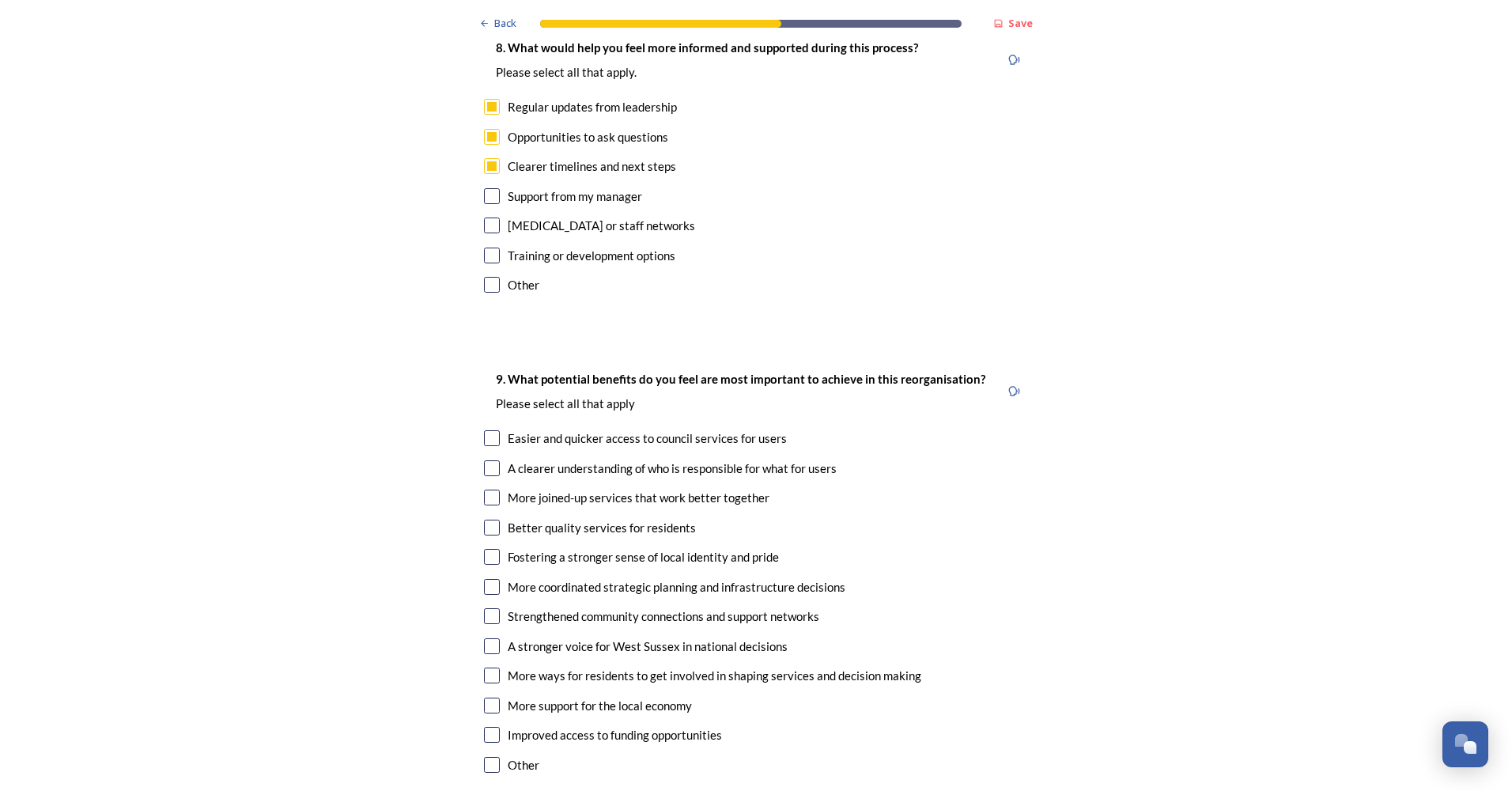
scroll to position [3637, 0]
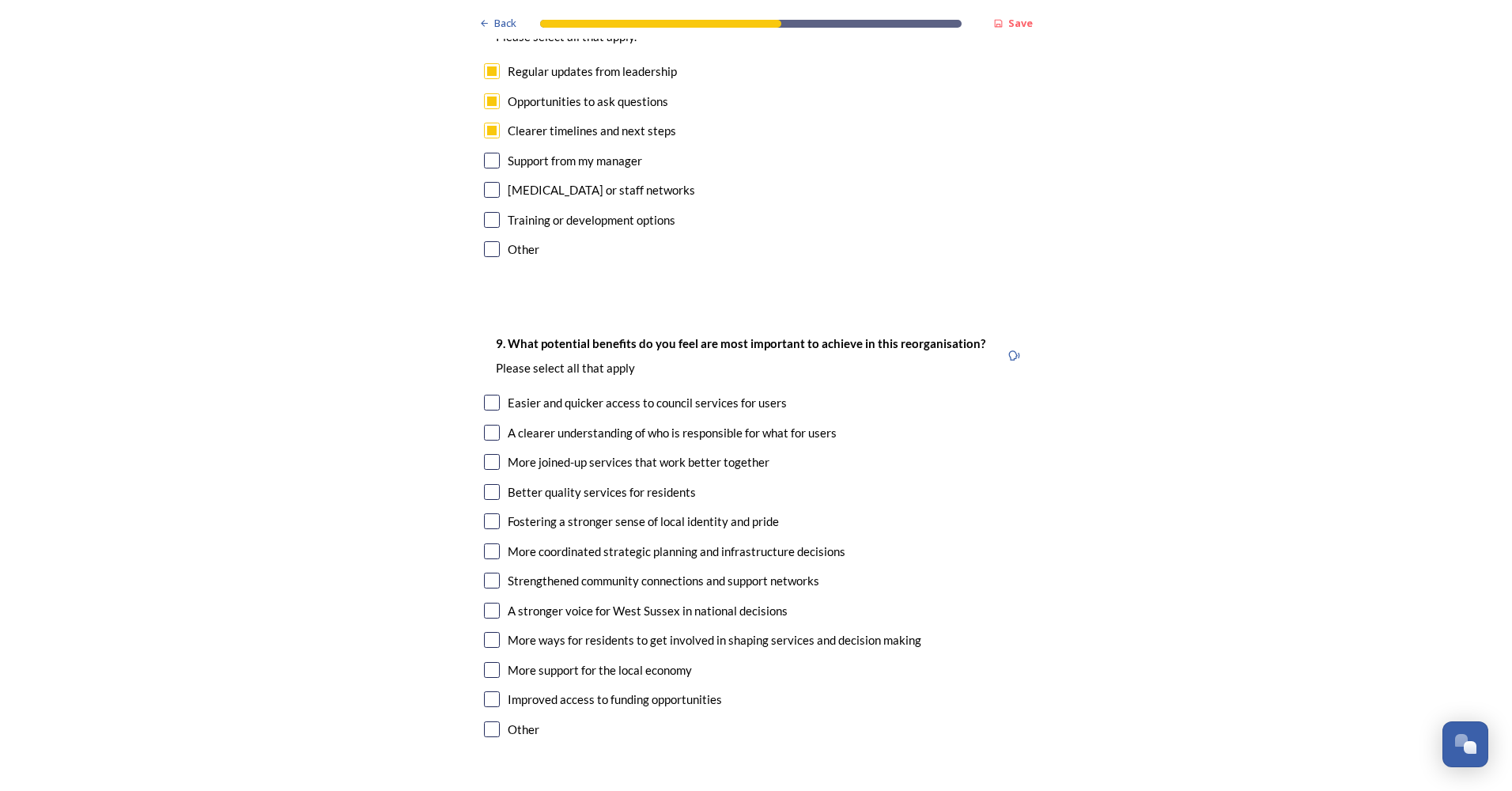
click at [485, 394] on input "checkbox" at bounding box center [492, 402] width 16 height 16
checkbox input "true"
click at [490, 425] on input "checkbox" at bounding box center [492, 432] width 16 height 16
checkbox input "true"
click at [489, 453] on input "checkbox" at bounding box center [492, 461] width 16 height 16
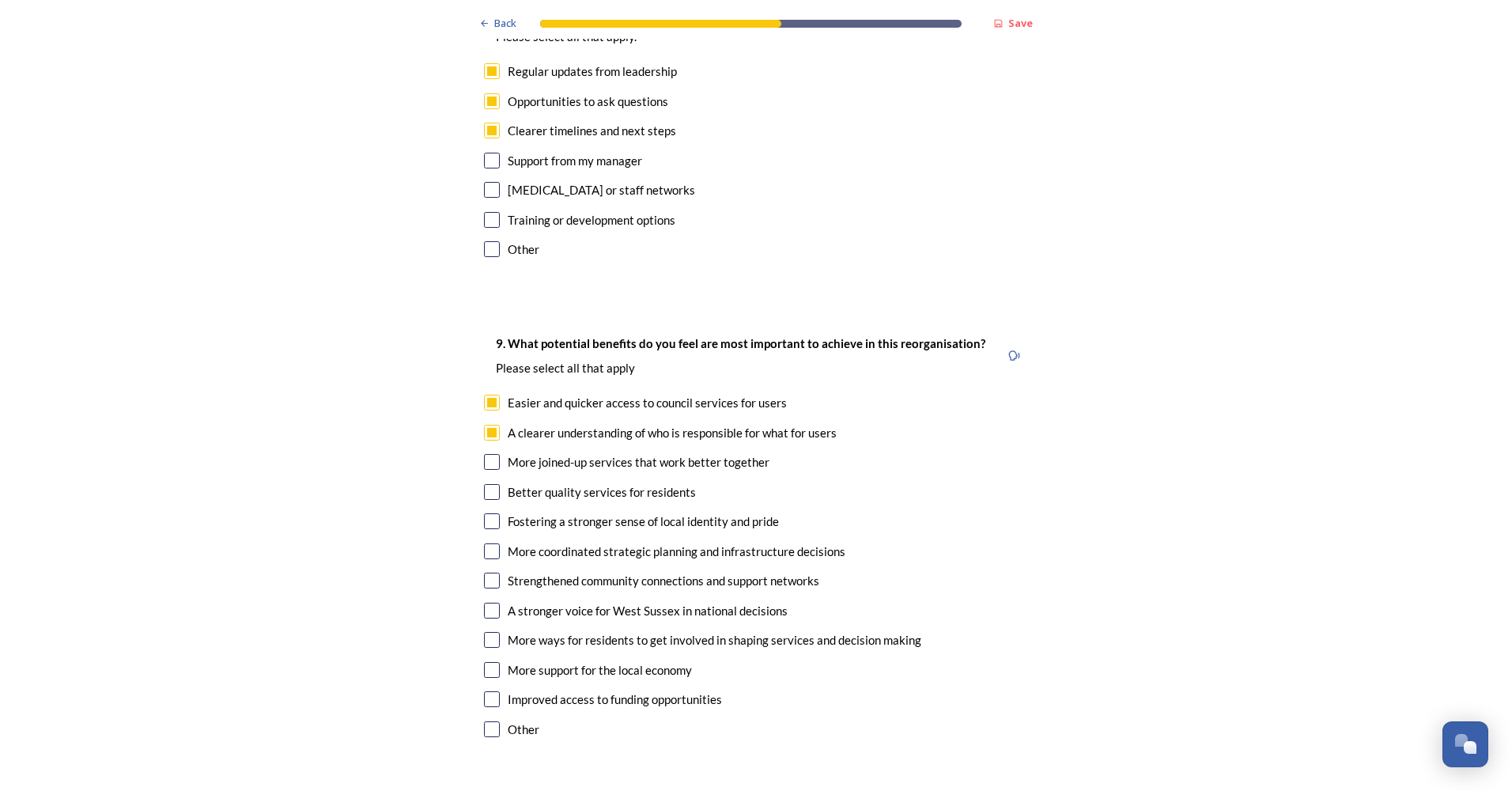
checkbox input "true"
click at [487, 484] on input "checkbox" at bounding box center [492, 492] width 16 height 16
checkbox input "true"
click at [484, 543] on input "checkbox" at bounding box center [492, 551] width 16 height 16
checkbox input "true"
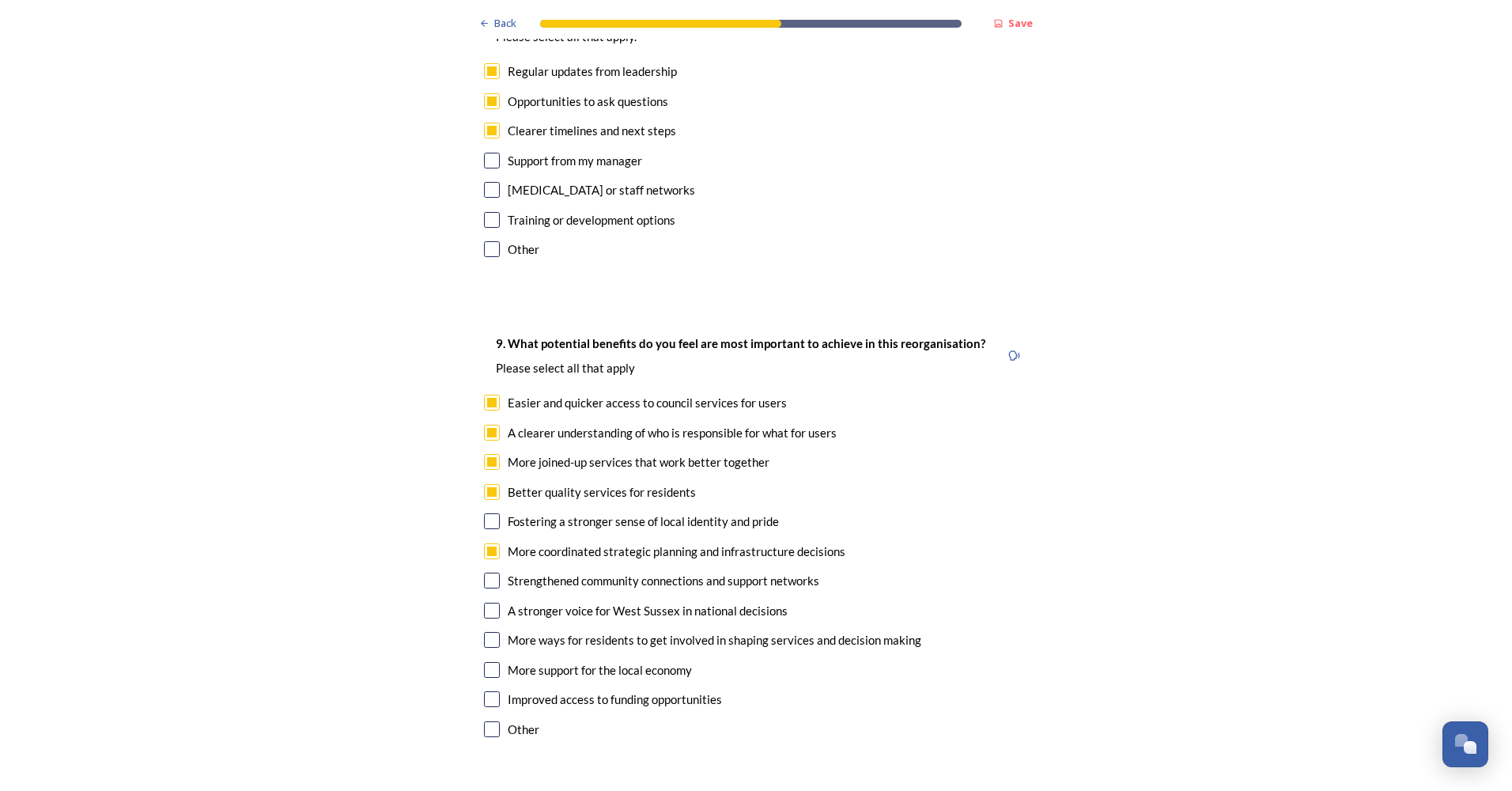
click at [488, 573] on input "checkbox" at bounding box center [492, 580] width 16 height 16
checkbox input "true"
click at [486, 602] on input "checkbox" at bounding box center [492, 610] width 16 height 16
checkbox input "true"
click at [484, 662] on input "checkbox" at bounding box center [492, 669] width 16 height 16
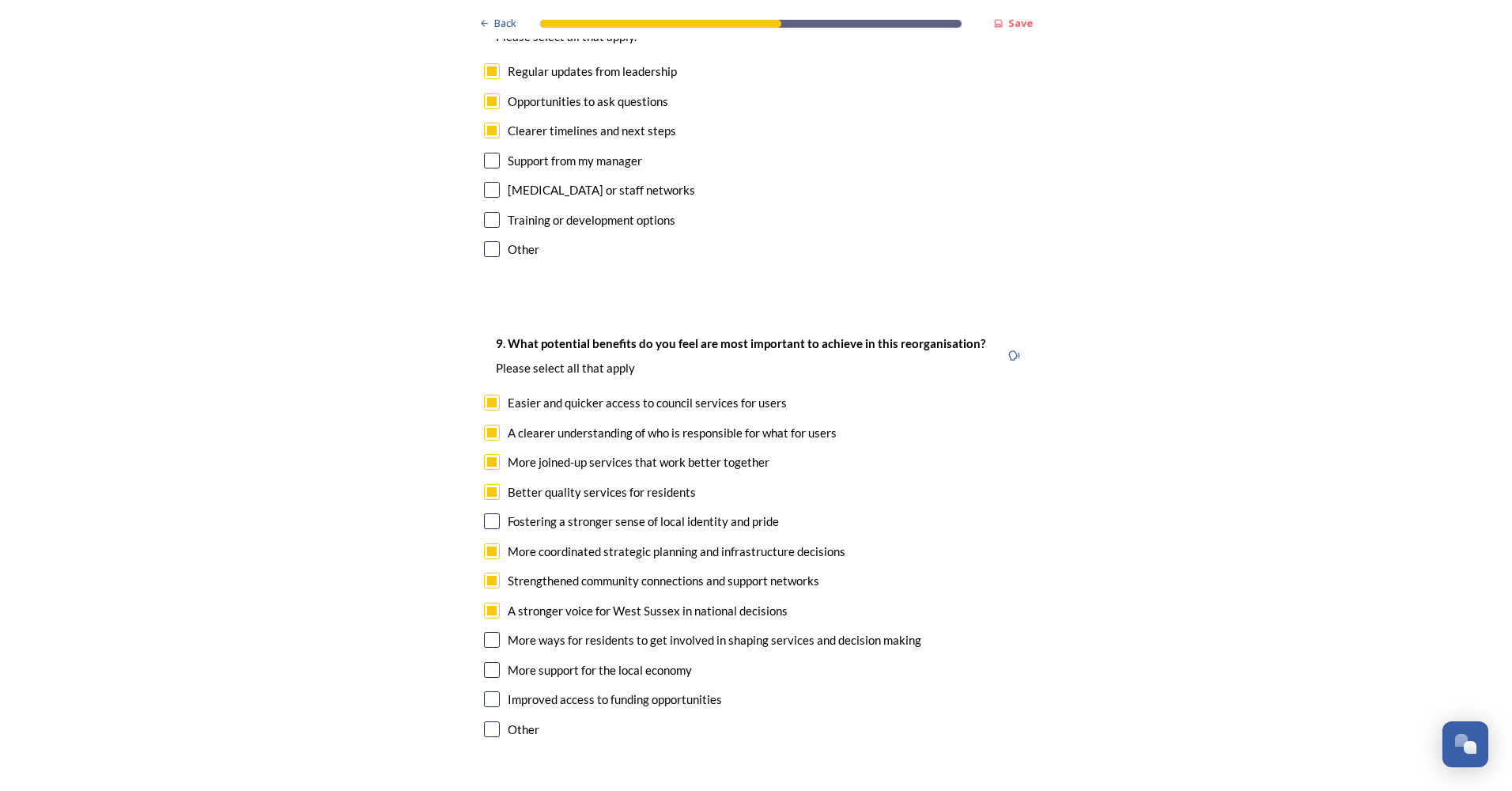
checkbox input "true"
click at [484, 514] on input "checkbox" at bounding box center [492, 521] width 16 height 16
checkbox input "true"
click at [491, 632] on input "checkbox" at bounding box center [492, 640] width 16 height 16
checkbox input "true"
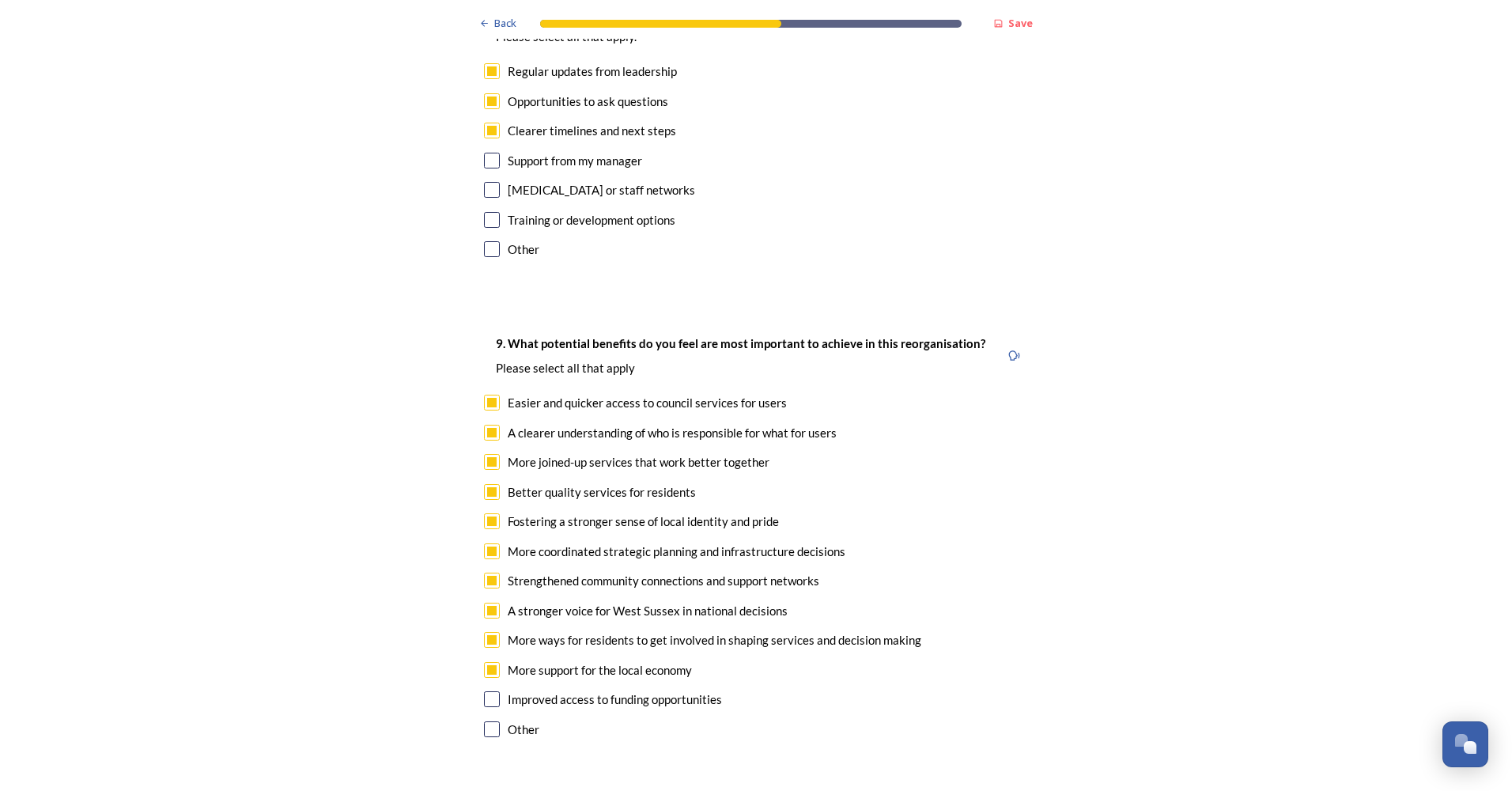
click at [492, 691] on input "checkbox" at bounding box center [492, 699] width 16 height 16
checkbox input "true"
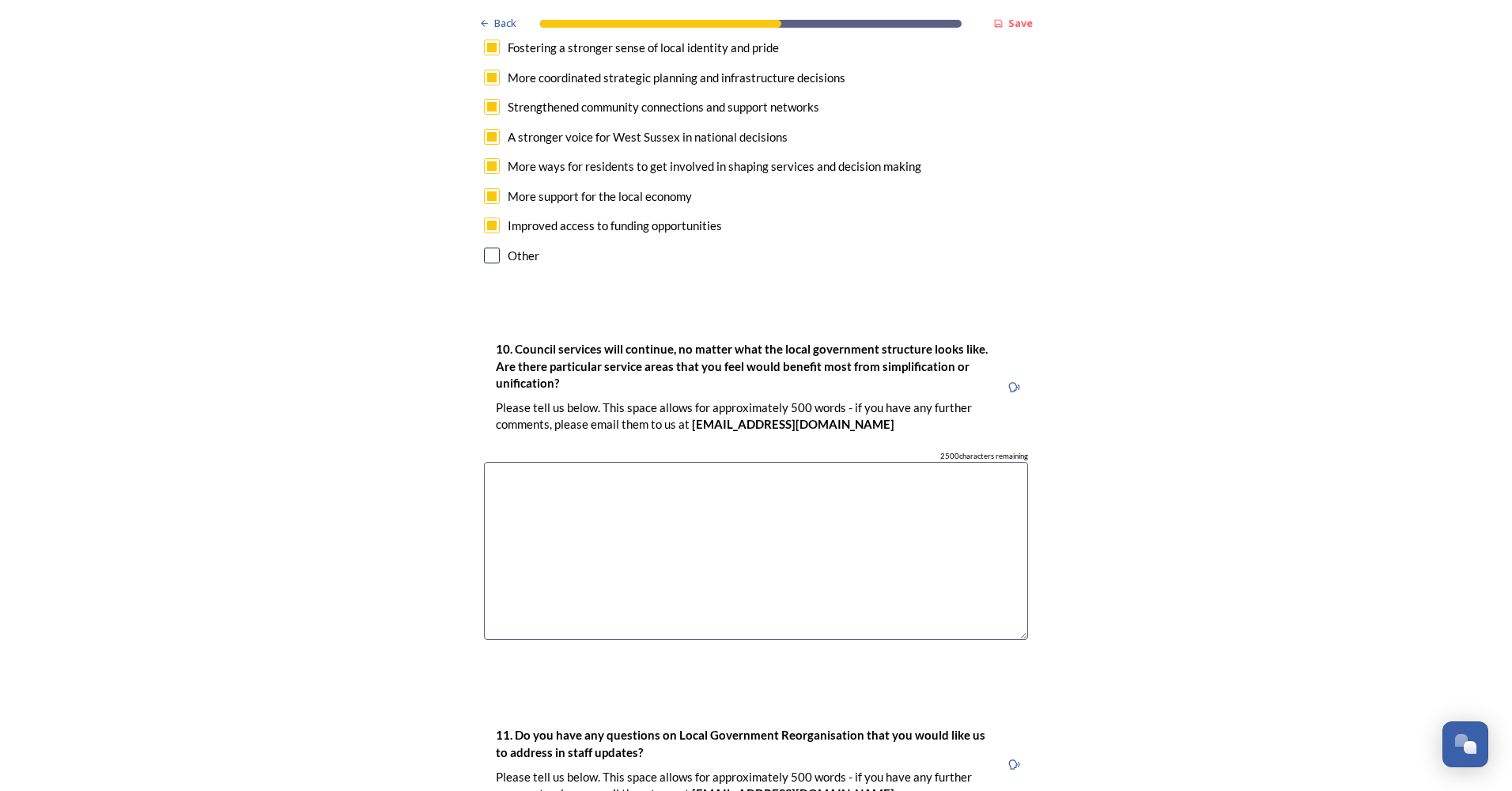
scroll to position [4112, 0]
click at [652, 478] on textarea at bounding box center [756, 550] width 544 height 178
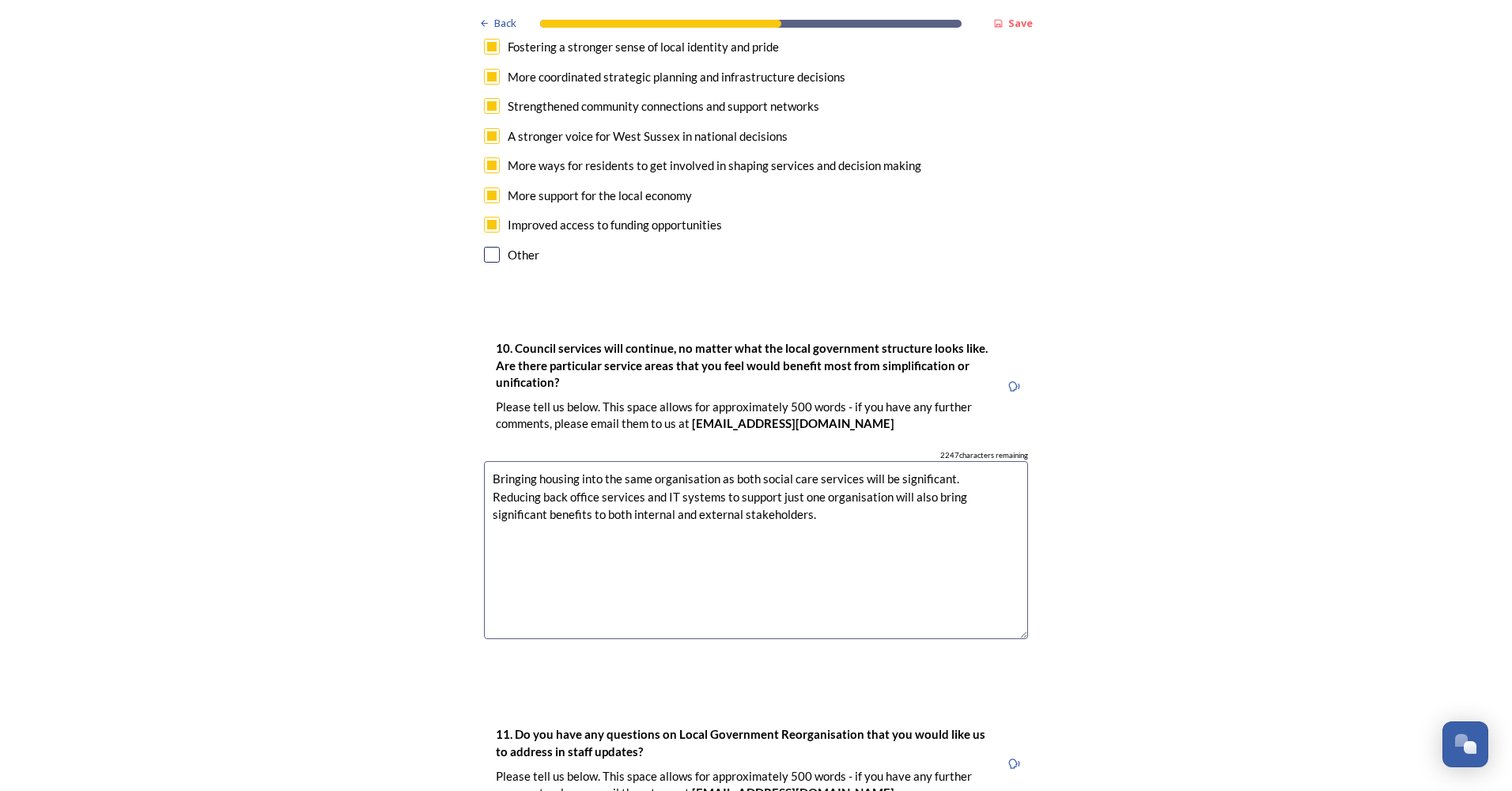
click at [641, 489] on textarea "Bringing housing into the same organisation as both social care services will b…" at bounding box center [756, 550] width 544 height 178
drag, startPoint x: 673, startPoint y: 490, endPoint x: 729, endPoint y: 485, distance: 56.2
click at [673, 490] on textarea "Bringing housing into the same organisation as both social care services will b…" at bounding box center [756, 550] width 544 height 178
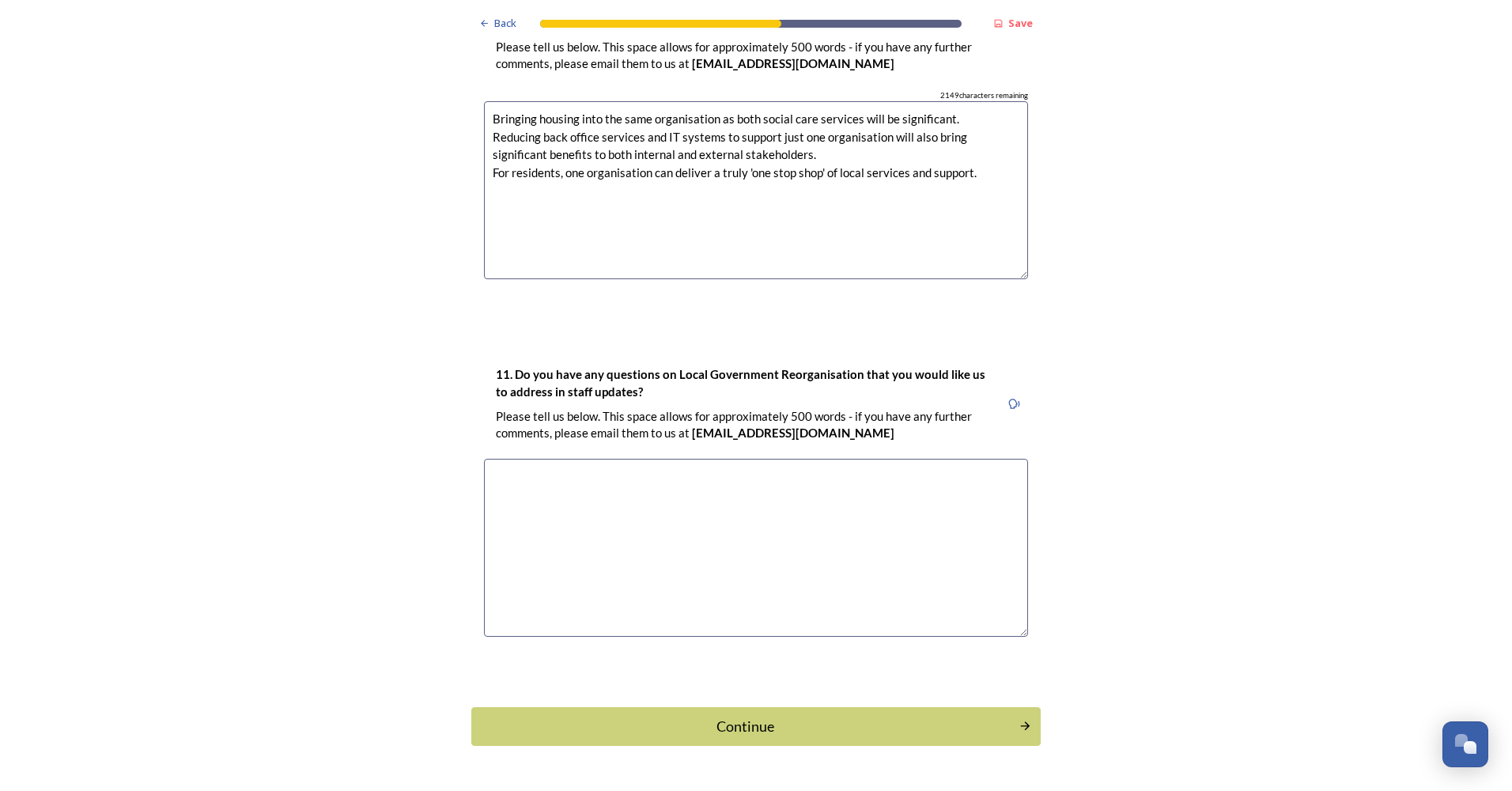
type textarea "Bringing housing into the same organisation as both social care services will b…"
click at [867, 515] on textarea at bounding box center [756, 547] width 544 height 178
type textarea "Not at this time"
click at [720, 716] on div "Continue" at bounding box center [745, 726] width 536 height 21
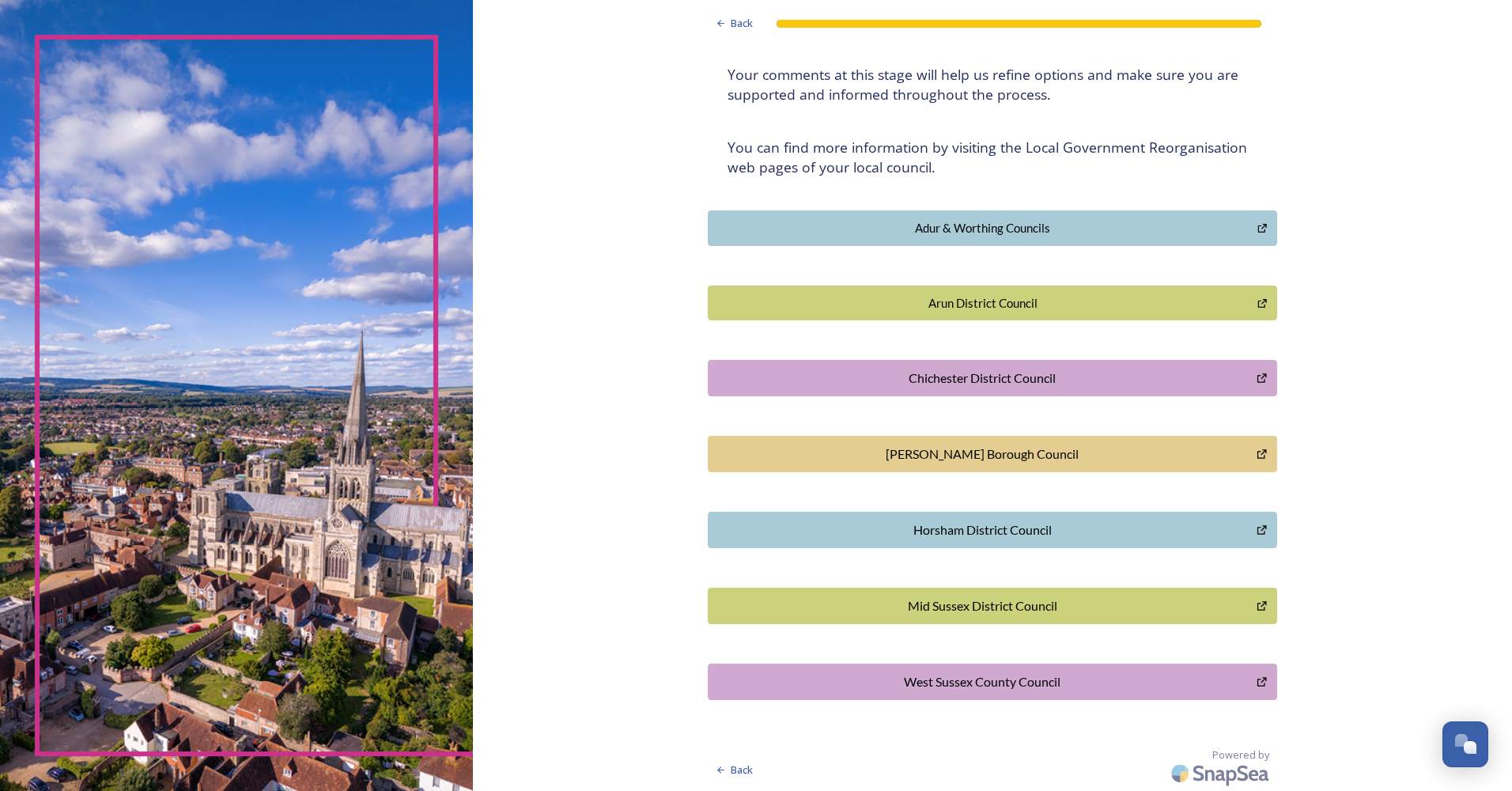
scroll to position [228, 0]
